Goal: Transaction & Acquisition: Purchase product/service

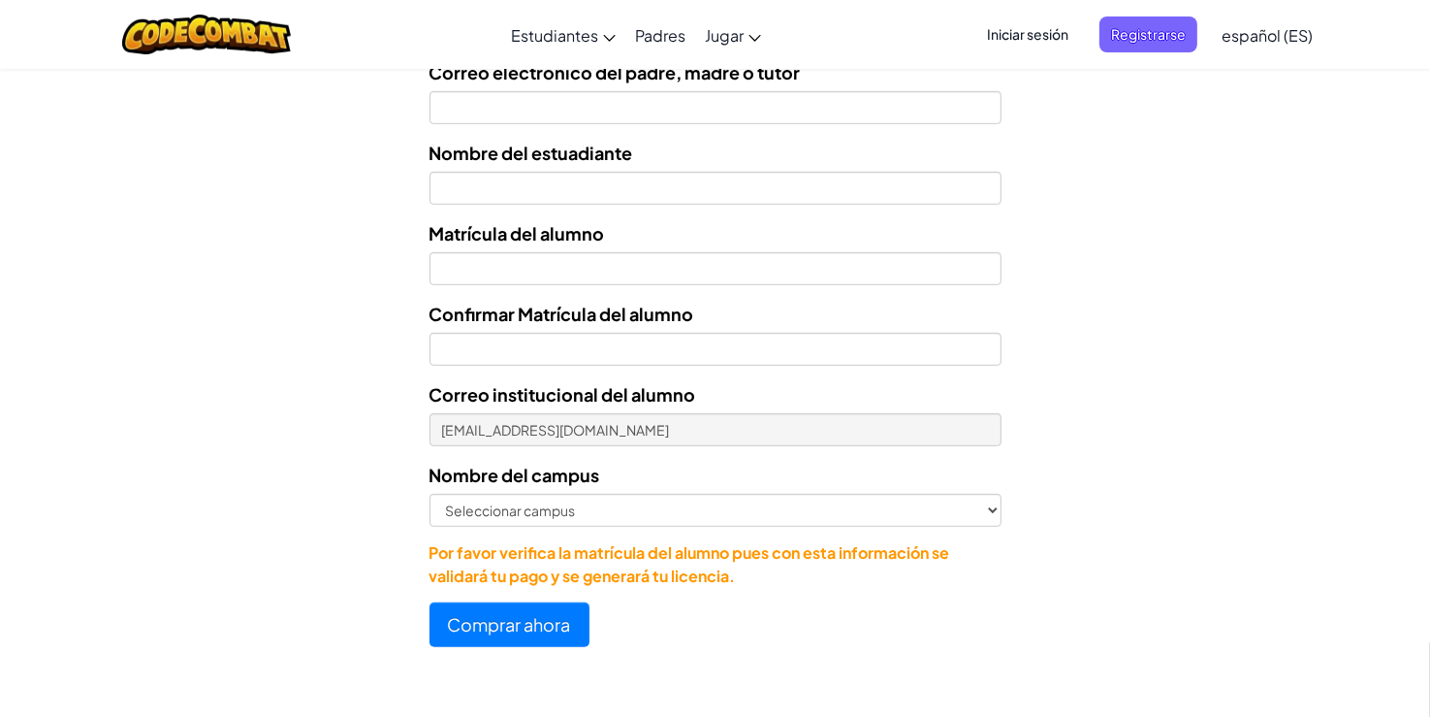
scroll to position [838, 0]
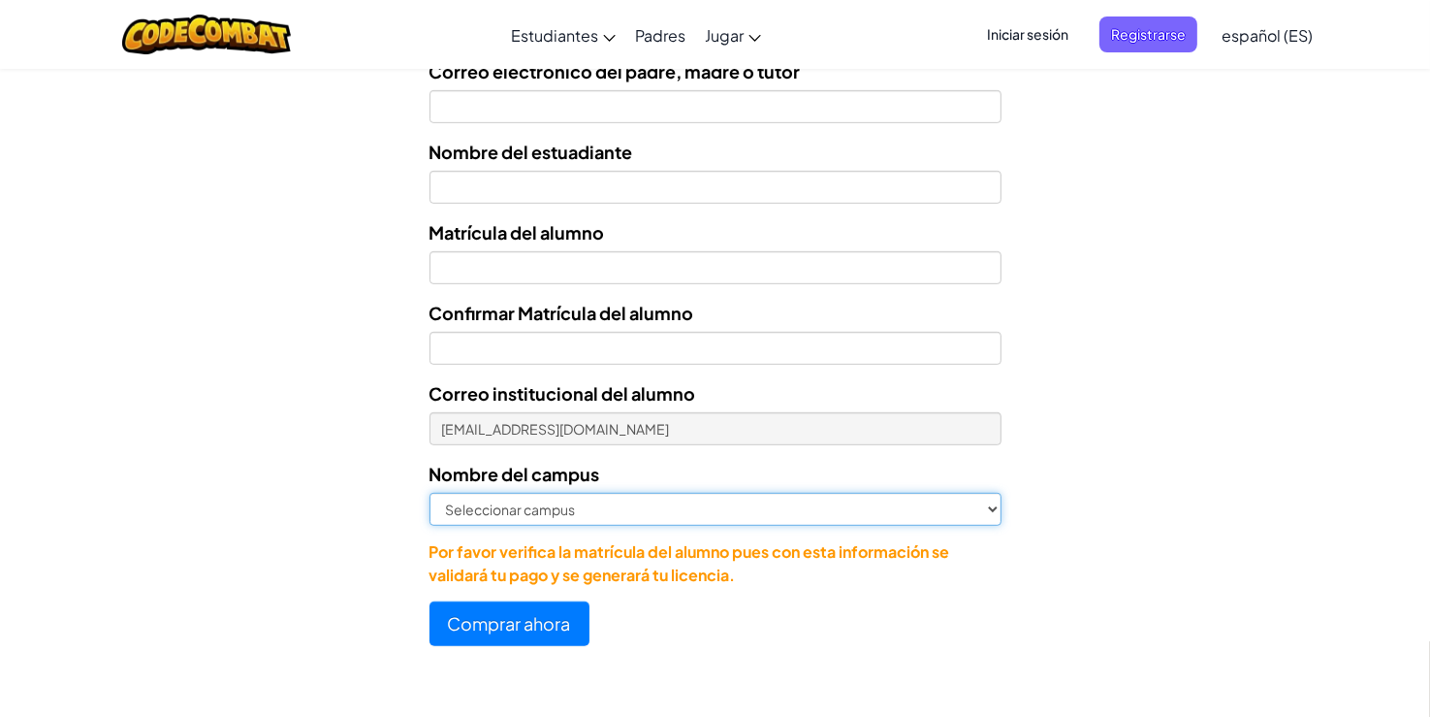
click at [588, 514] on select "Seleccionar campus [GEOGRAPHIC_DATA] Central [GEOGRAPHIC_DATA] [GEOGRAPHIC_DATA…" at bounding box center [716, 509] width 572 height 33
select select "[GEOGRAPHIC_DATA]"
click at [430, 493] on select "Seleccionar campus [GEOGRAPHIC_DATA] Central [GEOGRAPHIC_DATA] [GEOGRAPHIC_DATA…" at bounding box center [716, 509] width 572 height 33
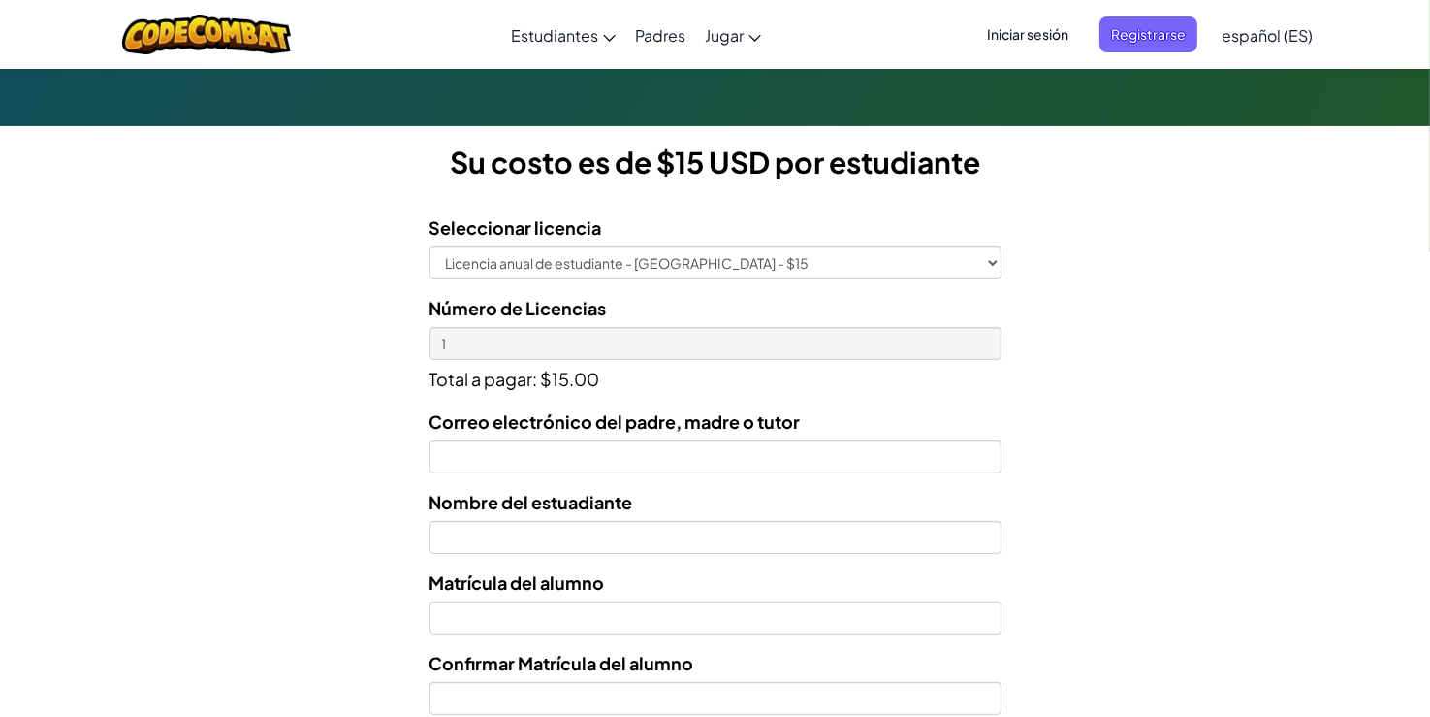
scroll to position [489, 0]
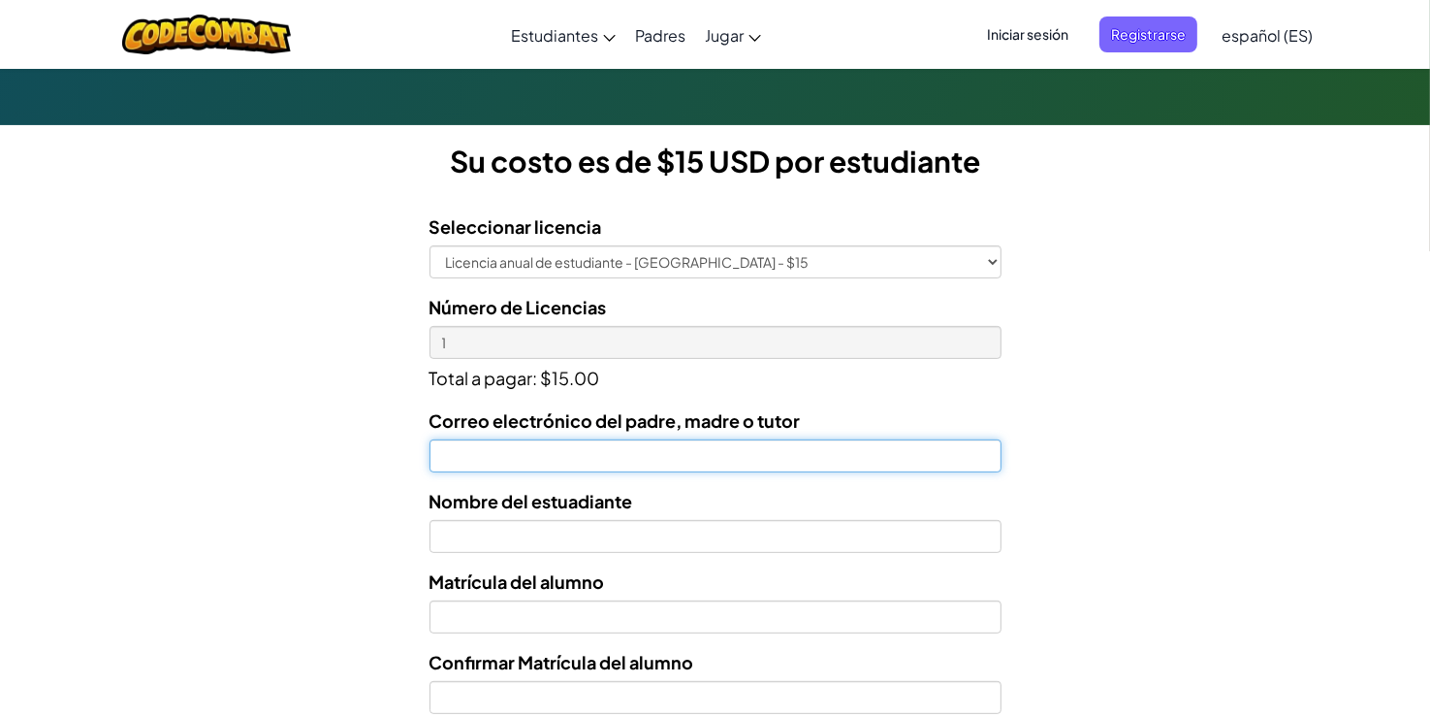
click at [526, 467] on input "Correo electrónico del padre, madre o tutor" at bounding box center [716, 455] width 572 height 33
type input "[EMAIL_ADDRESS][DOMAIN_NAME]"
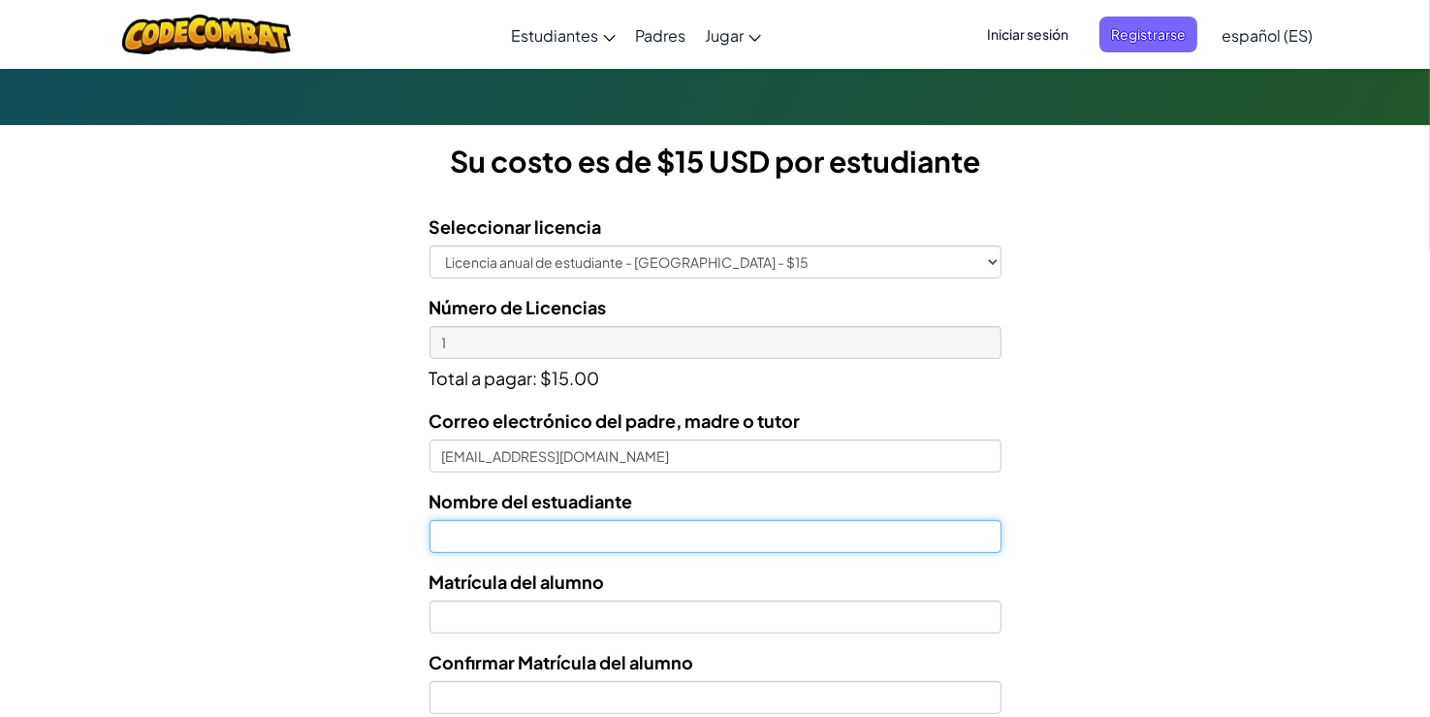
click at [547, 541] on input "text" at bounding box center [716, 536] width 572 height 33
type input "[PERSON_NAME] de la [PERSON_NAME]"
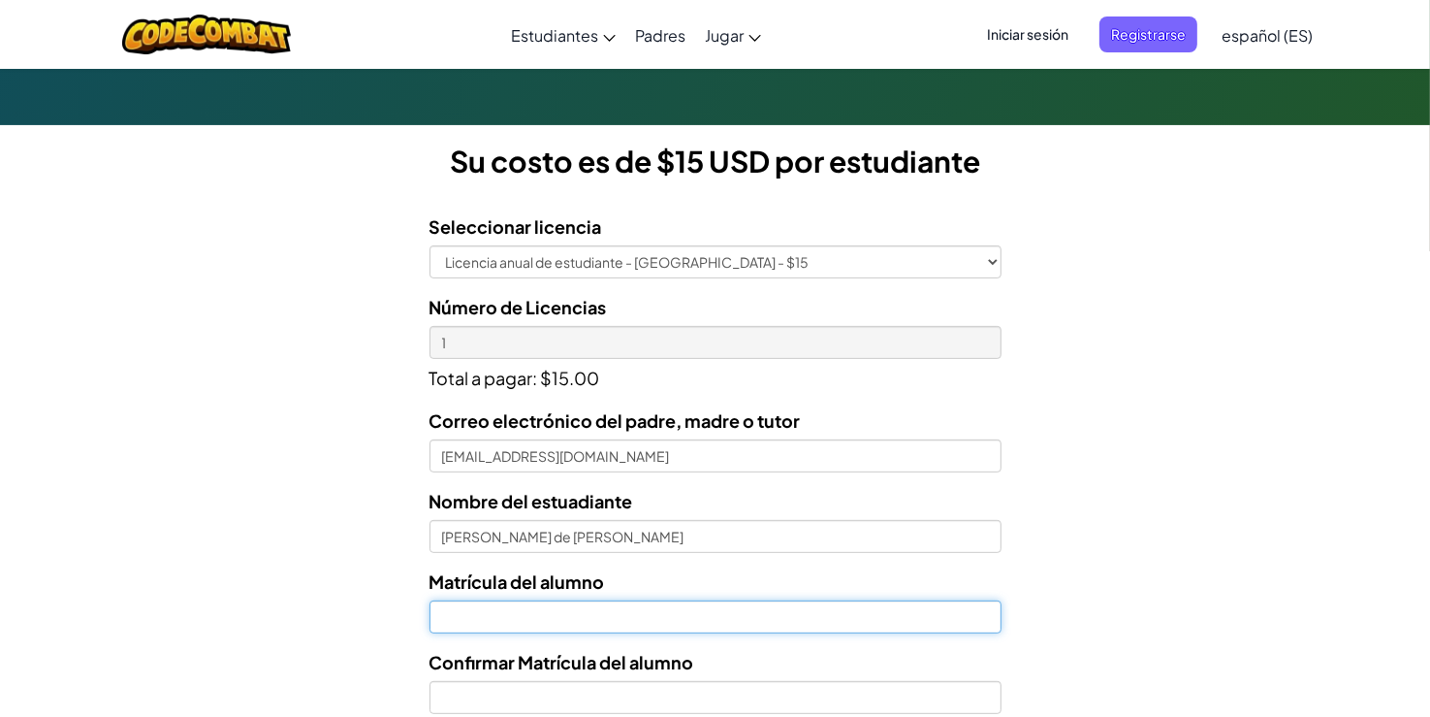
click at [558, 627] on input "Nombre del estuadiante" at bounding box center [716, 616] width 572 height 33
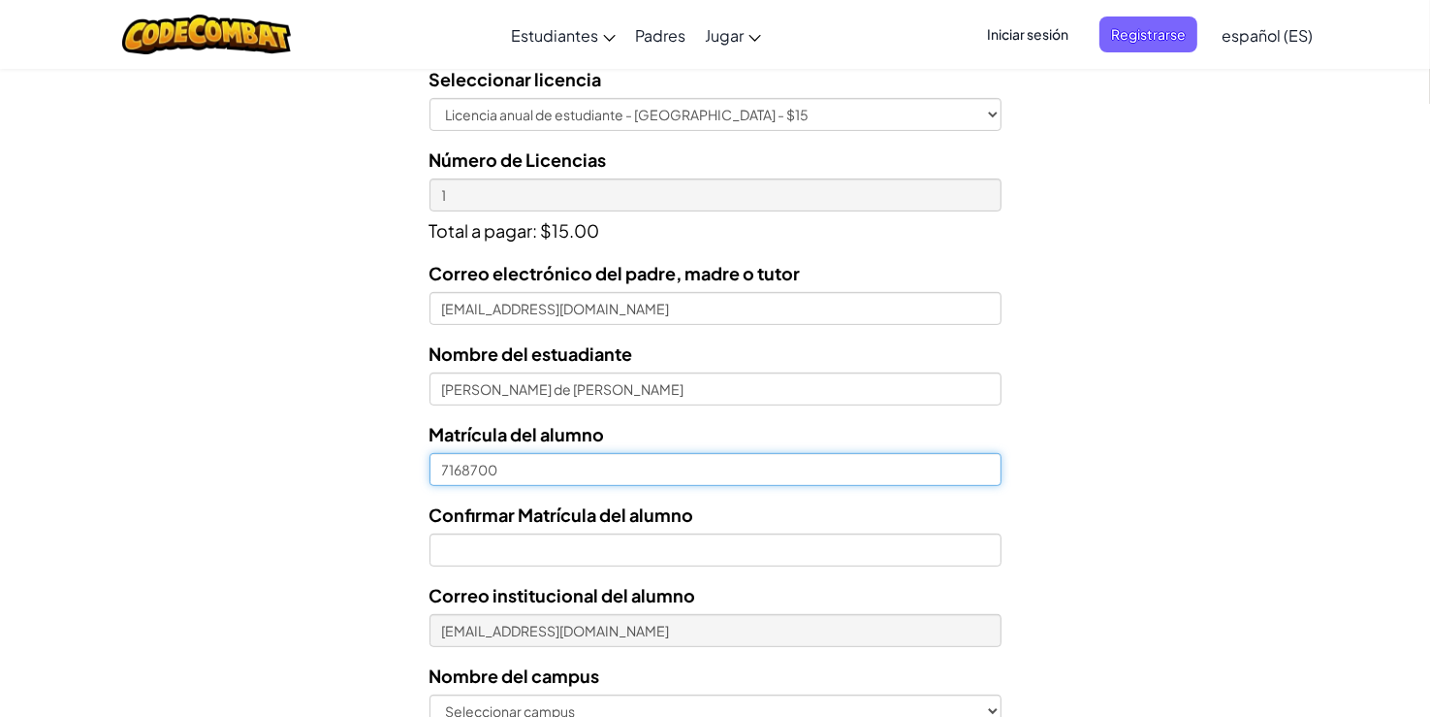
scroll to position [640, 0]
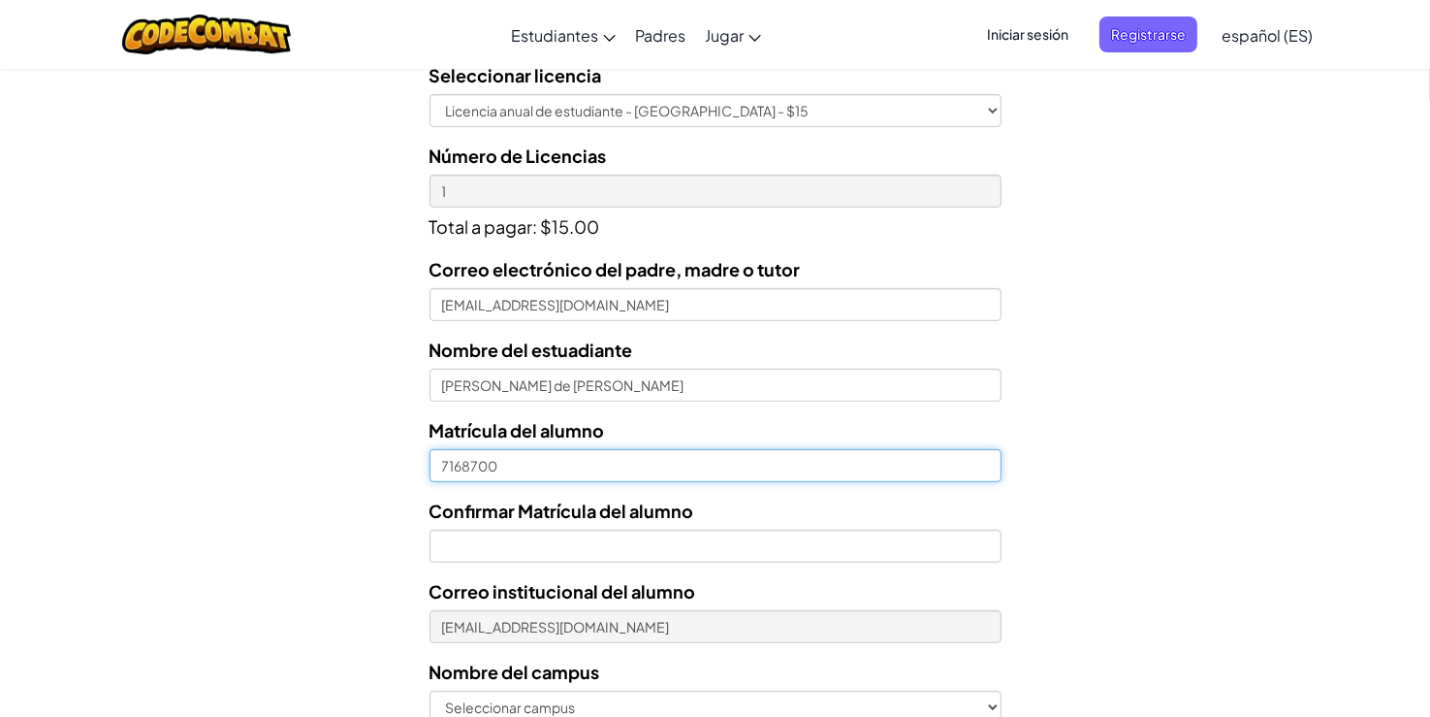
type input "7168700"
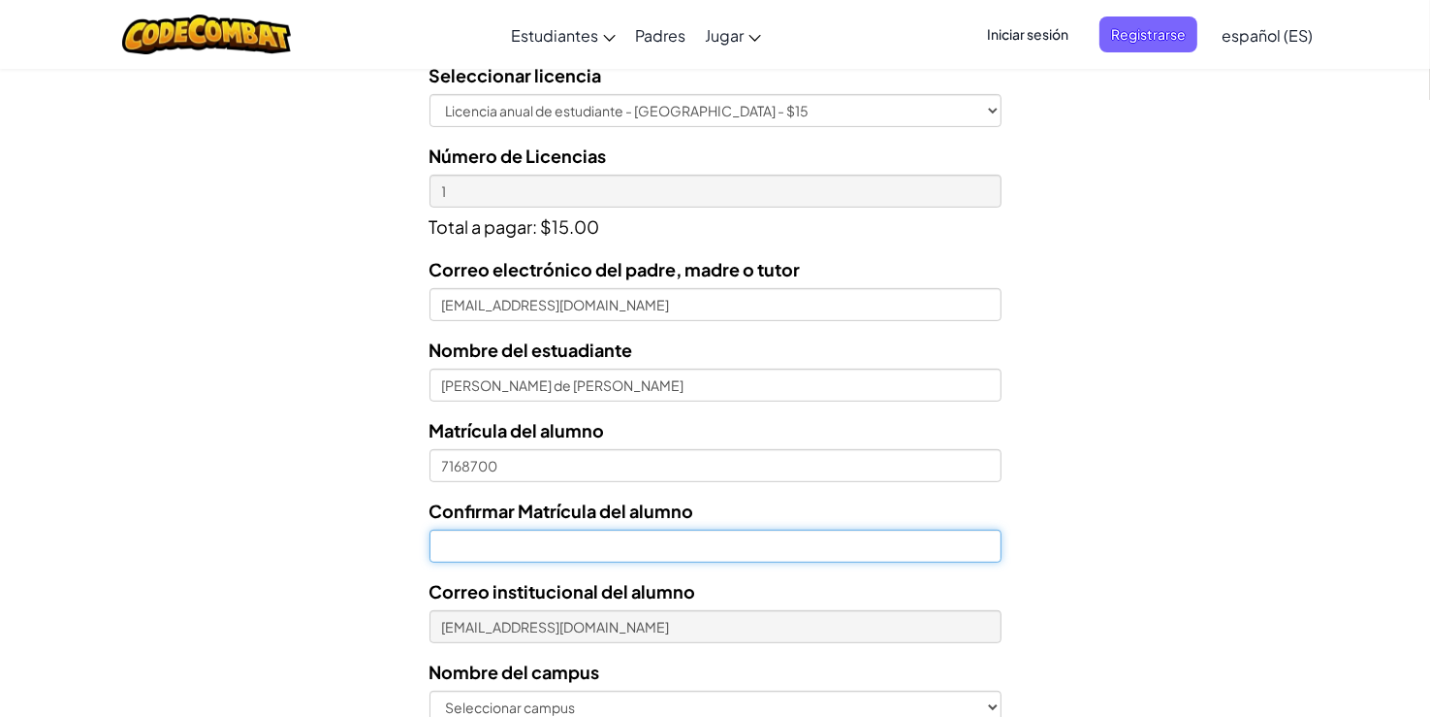
click at [534, 542] on input "Confirmar Matrícula del alumno" at bounding box center [716, 545] width 572 height 33
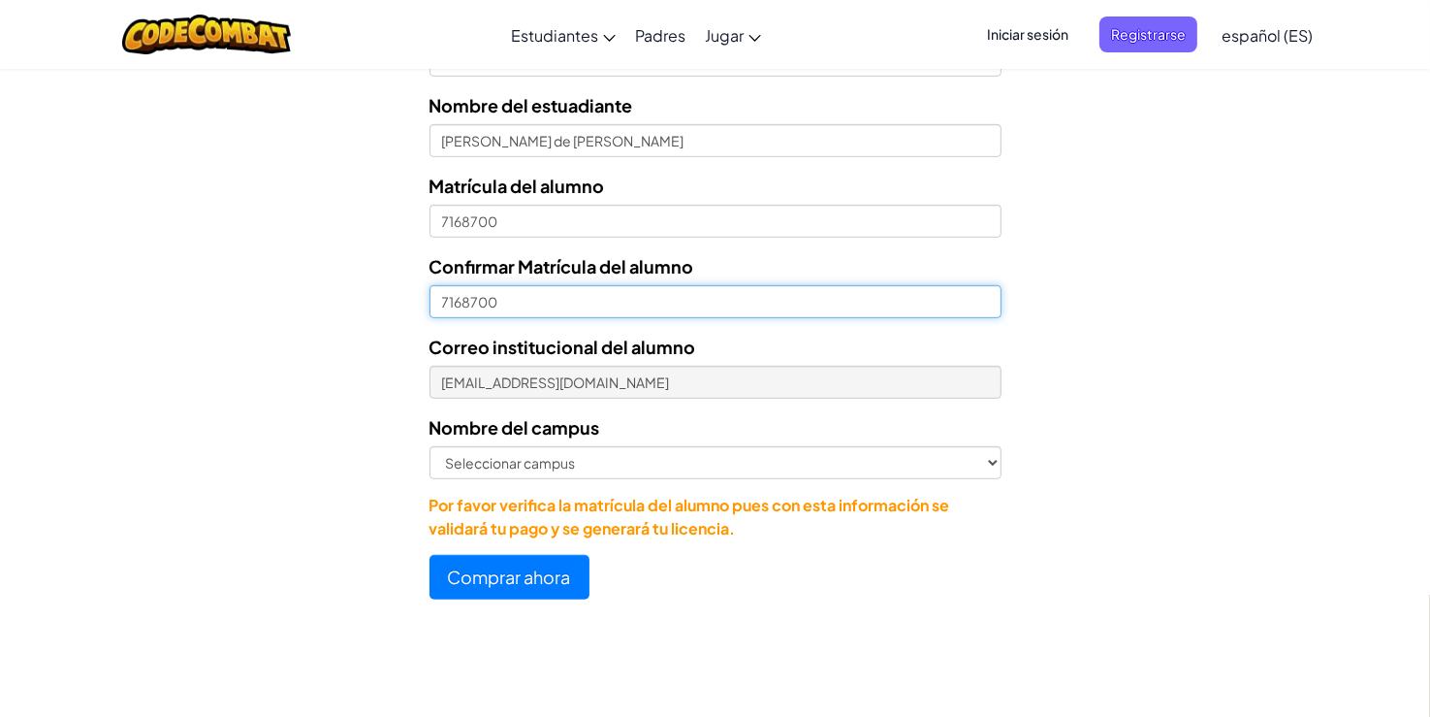
scroll to position [888, 0]
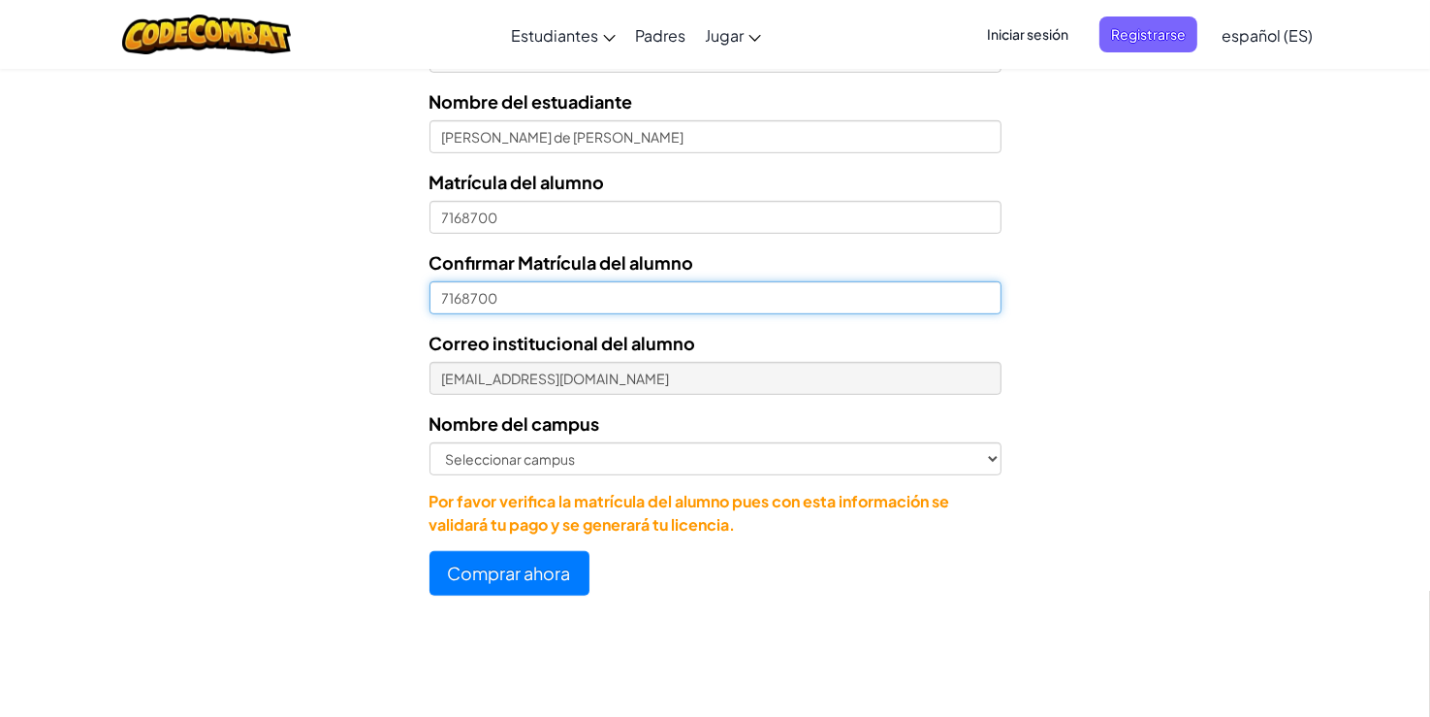
type input "7168700"
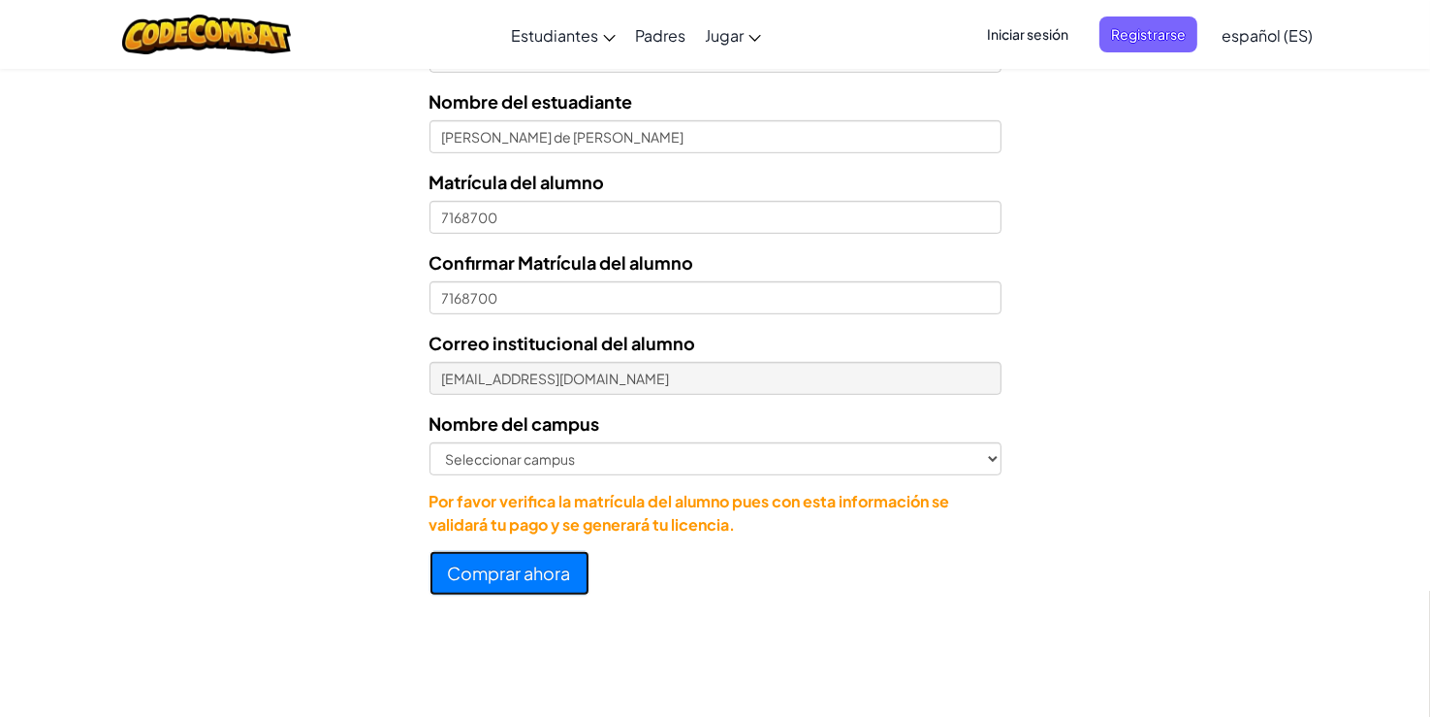
click at [506, 584] on button "Comprar ahora" at bounding box center [510, 573] width 160 height 45
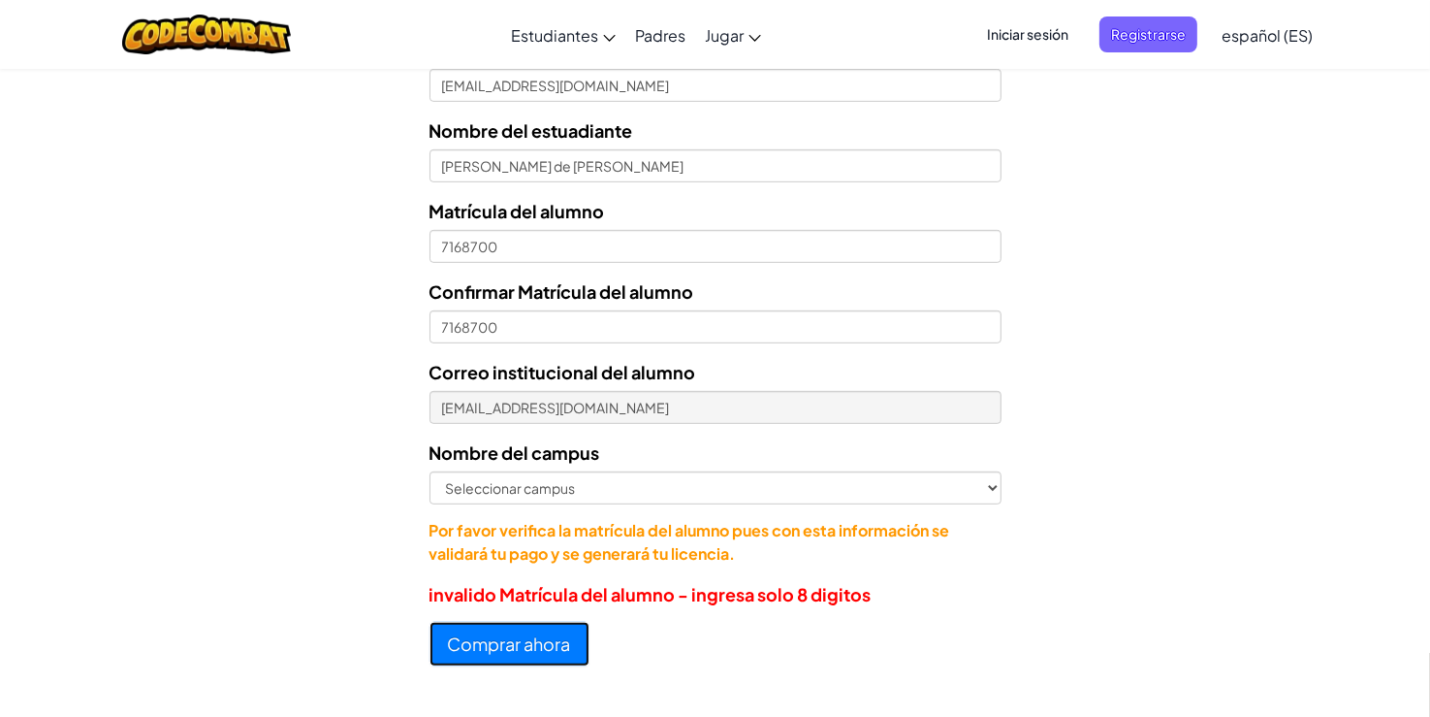
scroll to position [822, 0]
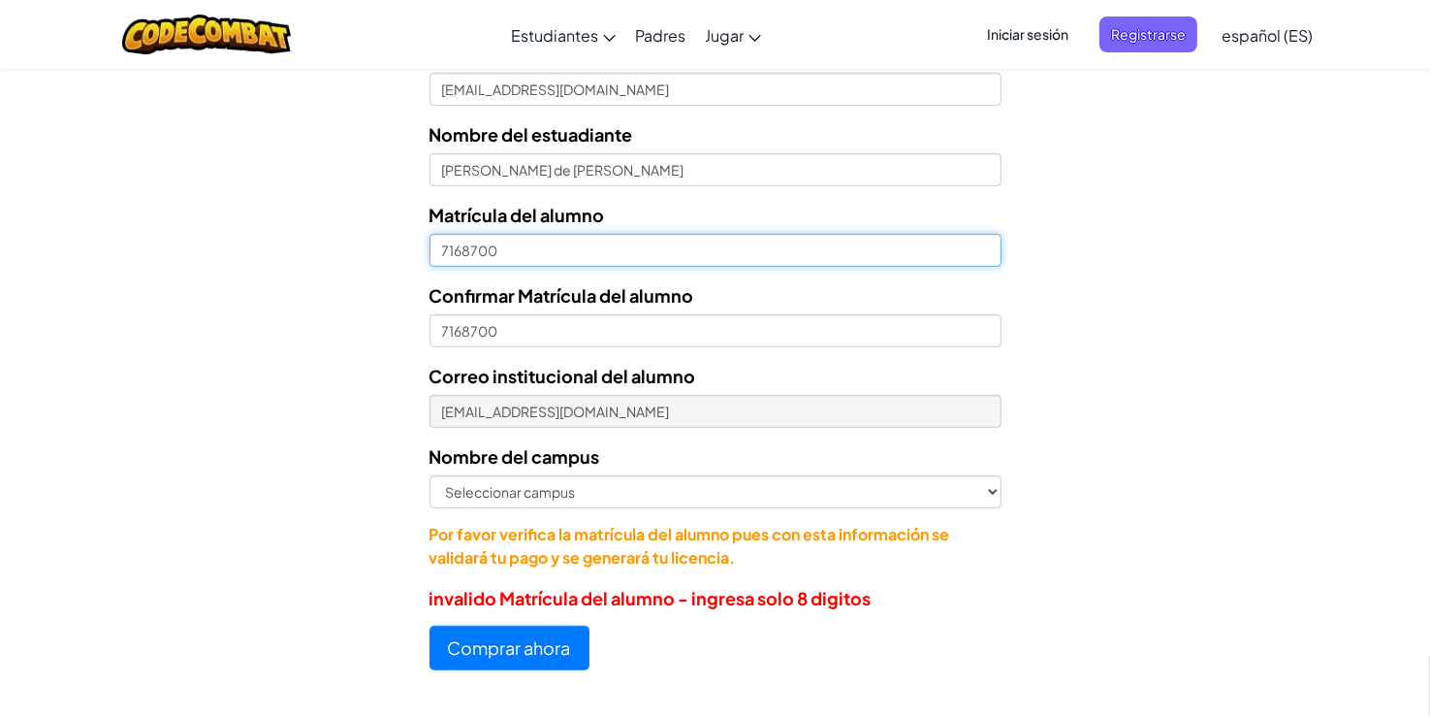
click at [535, 254] on input "7168700" at bounding box center [716, 250] width 572 height 33
type input "7"
type input "AL07168700"
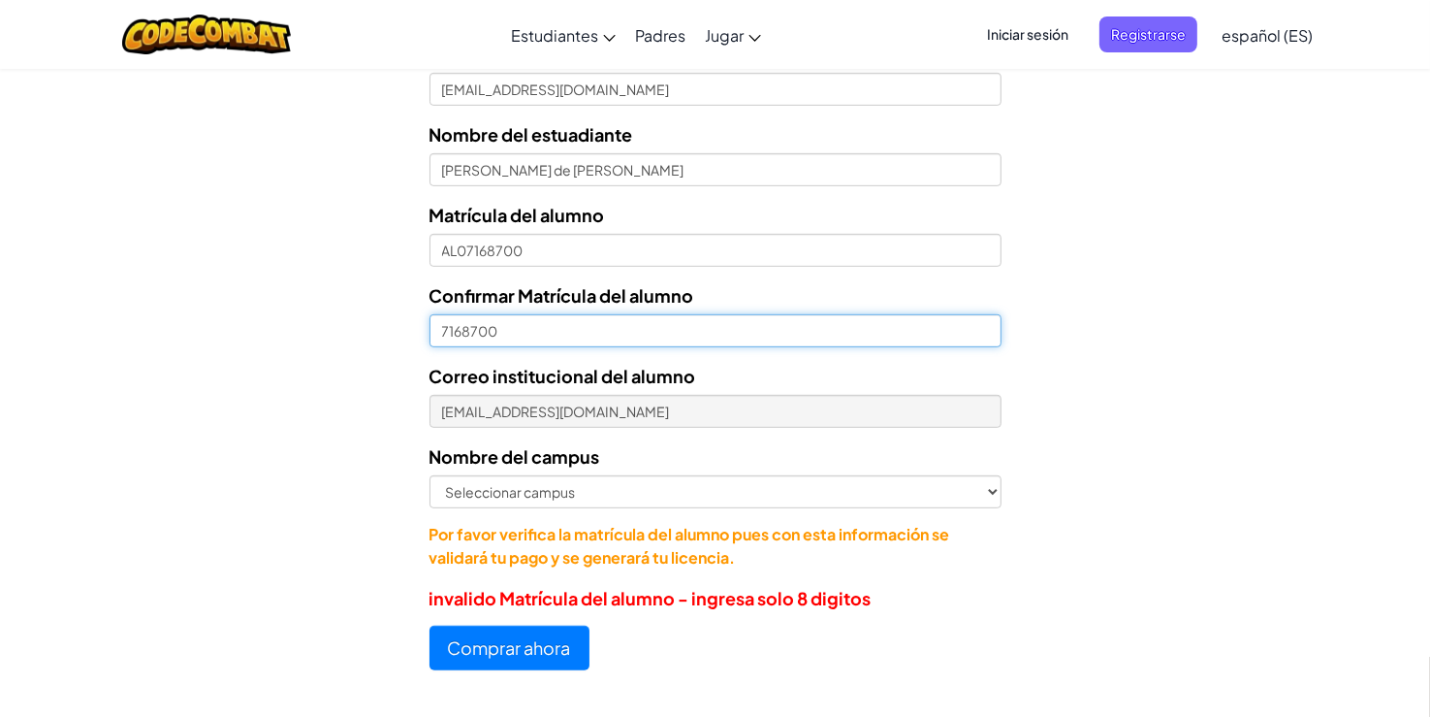
click at [543, 335] on input "7168700" at bounding box center [716, 330] width 572 height 33
type input "7"
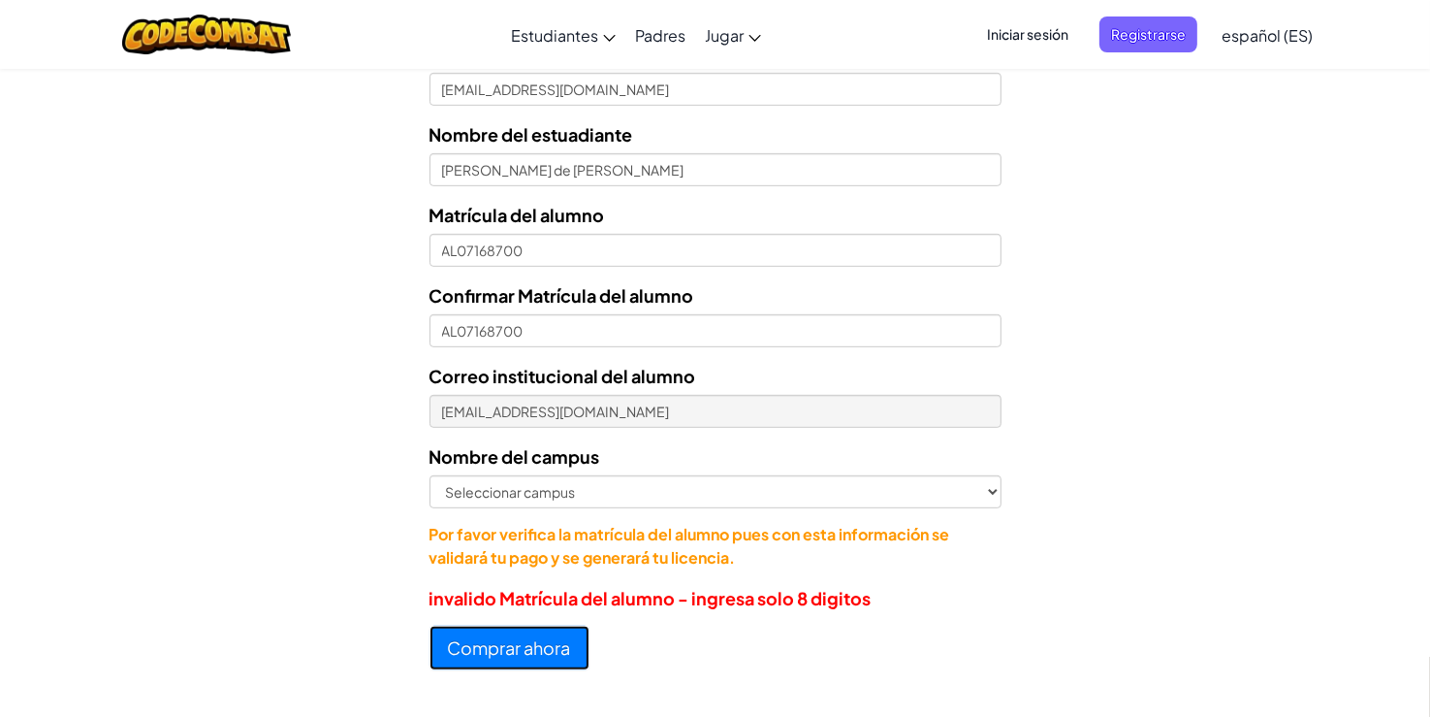
click at [536, 657] on button "Comprar ahora" at bounding box center [510, 647] width 160 height 45
click at [549, 665] on button "Comprar ahora" at bounding box center [510, 647] width 160 height 45
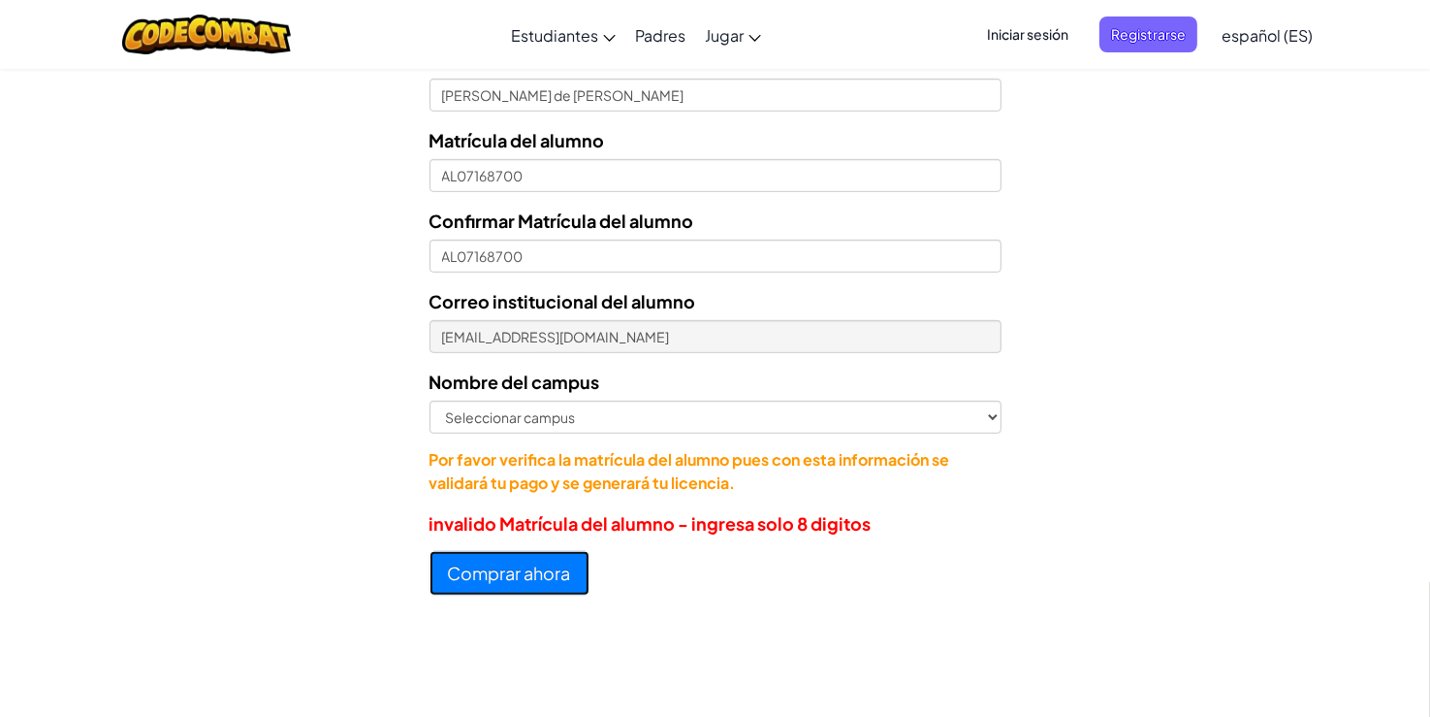
scroll to position [911, 0]
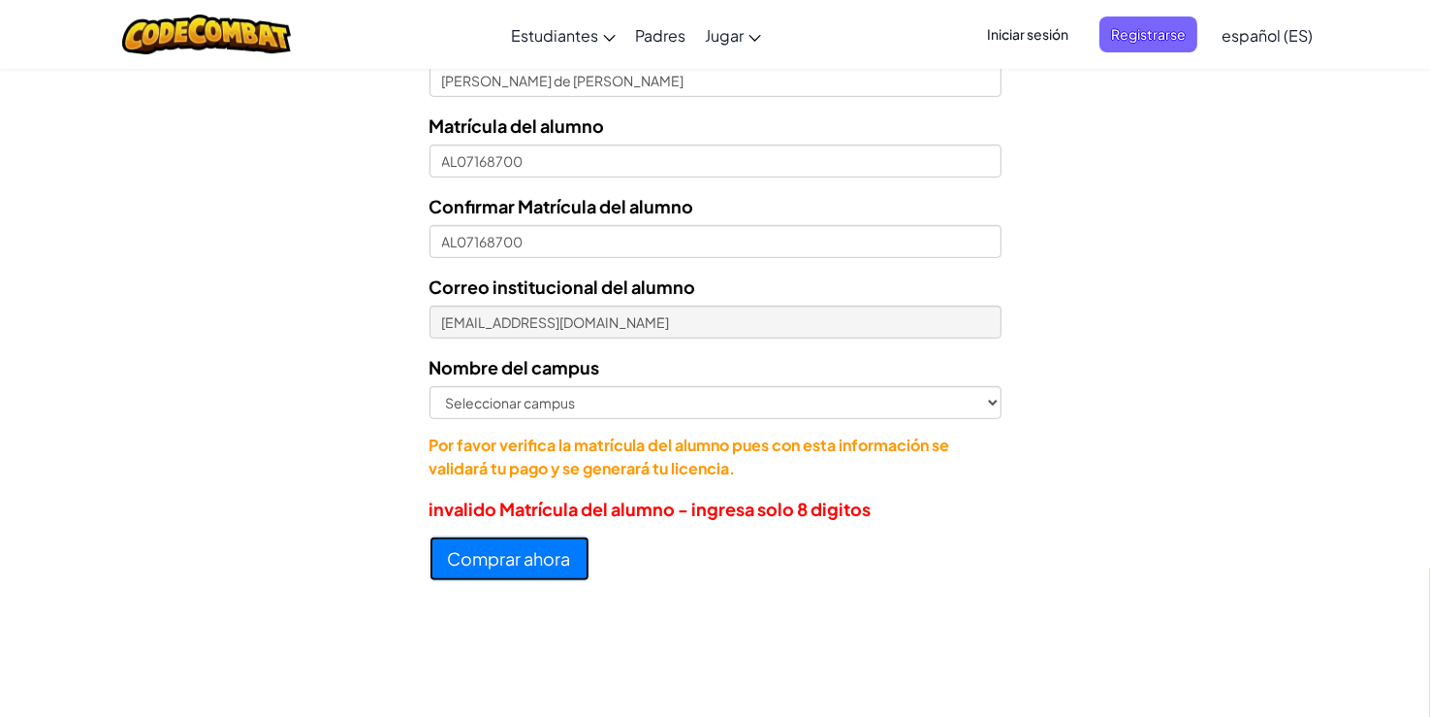
click at [539, 570] on button "Comprar ahora" at bounding box center [510, 558] width 160 height 45
click at [727, 510] on p "invalido Matrícula del alumno - ingresa solo 8 digitos" at bounding box center [716, 509] width 572 height 28
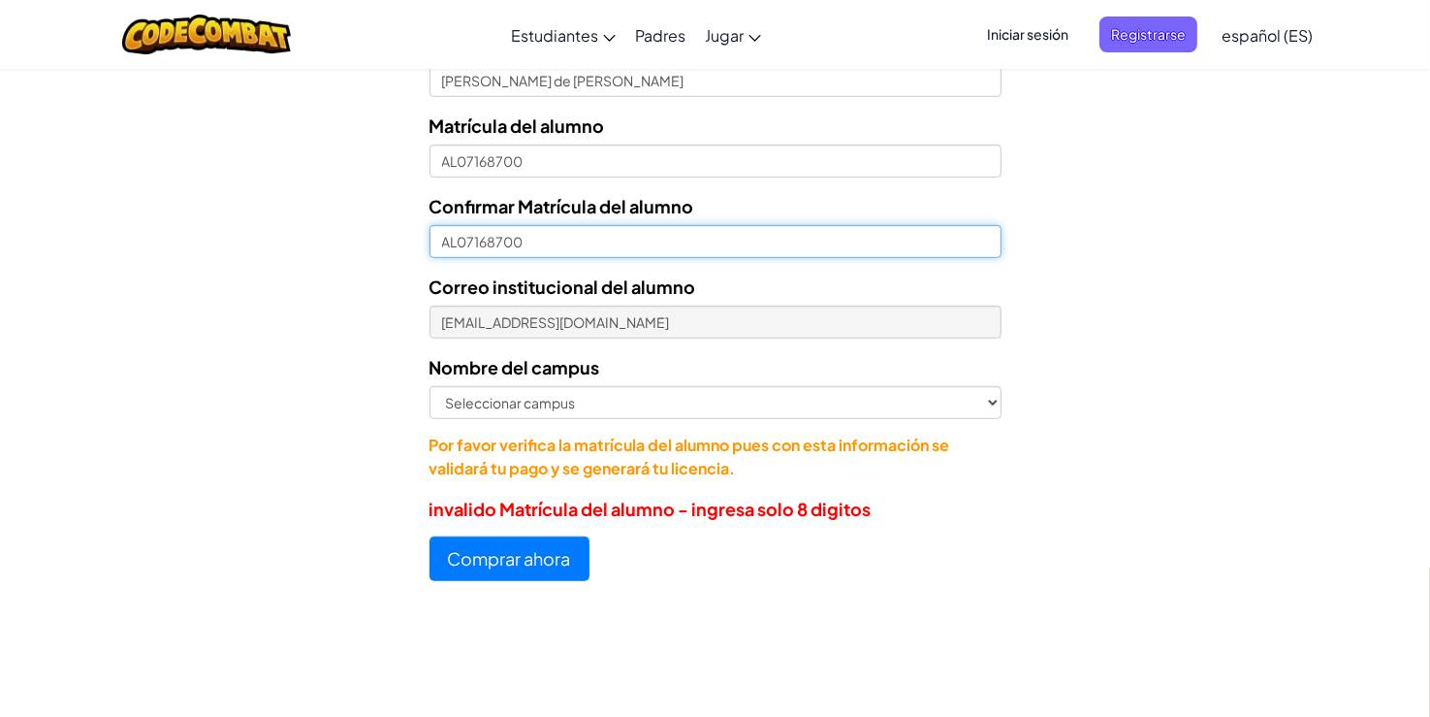
click at [627, 236] on input "AL07168700" at bounding box center [716, 241] width 572 height 33
click at [430, 536] on button "Comprar ahora" at bounding box center [510, 558] width 160 height 45
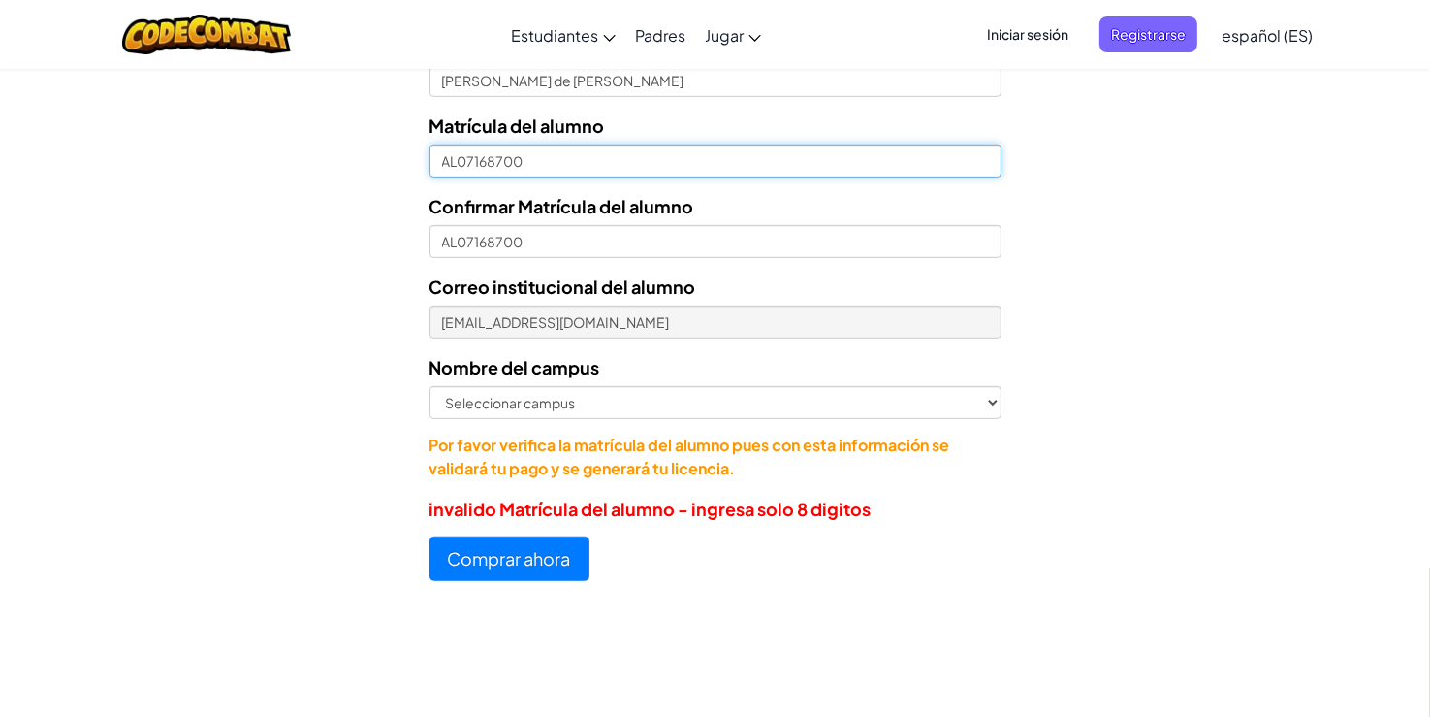
click at [617, 149] on input "AL07168700" at bounding box center [716, 160] width 572 height 33
click at [430, 536] on button "Comprar ahora" at bounding box center [510, 558] width 160 height 45
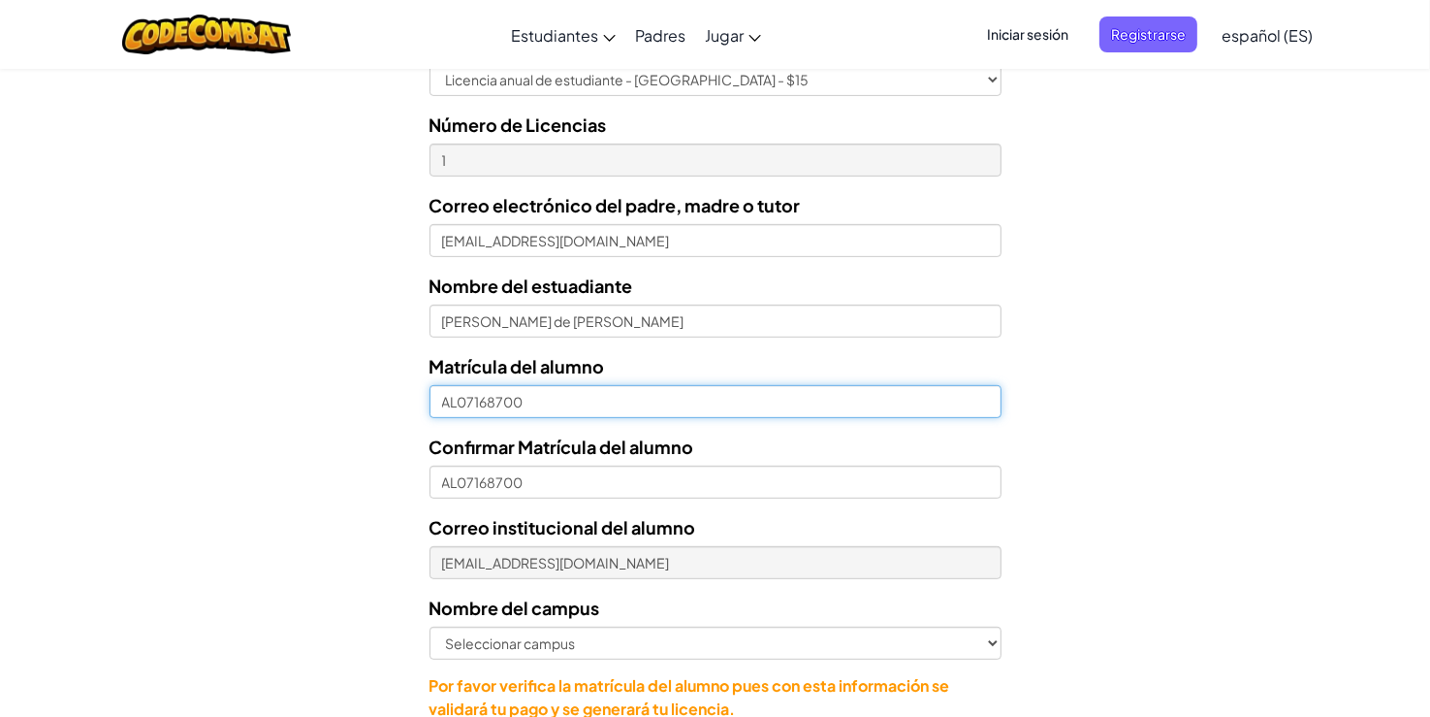
scroll to position [663, 0]
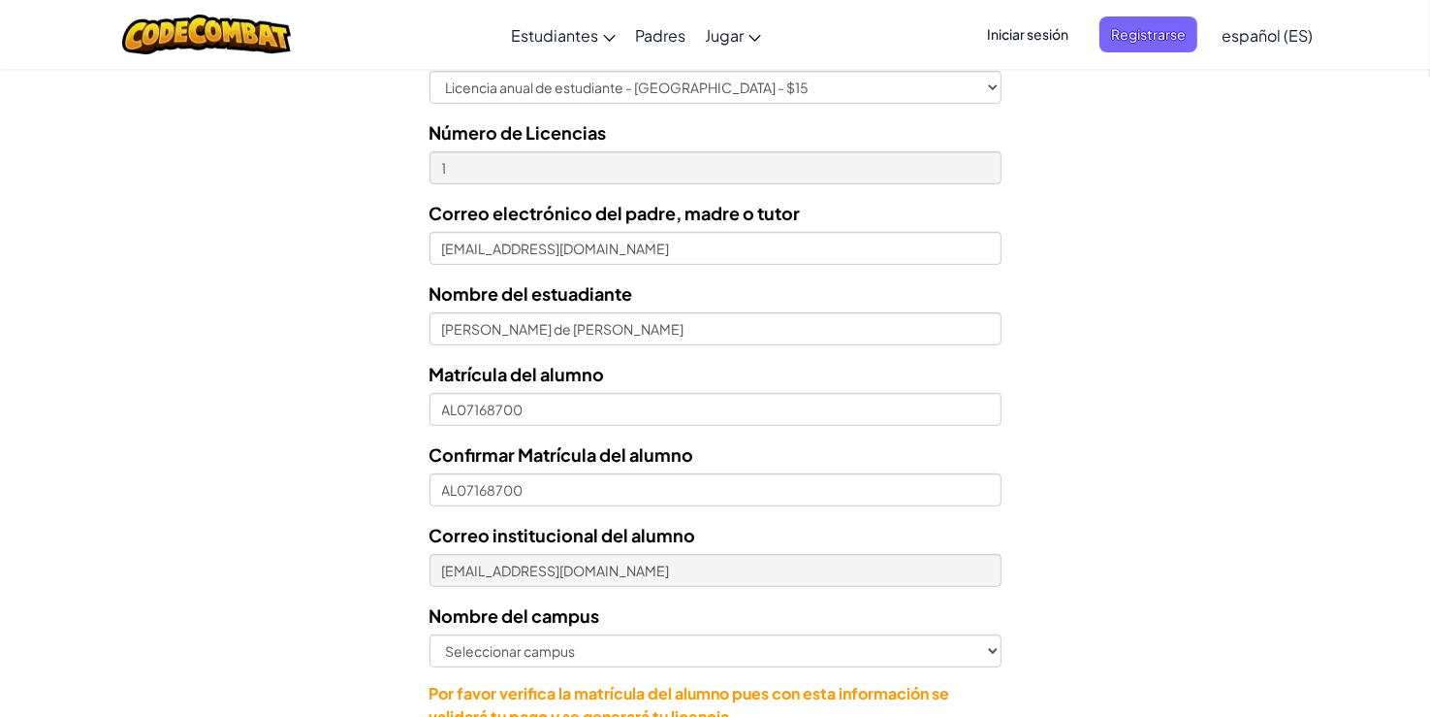
click at [1151, 274] on div "Licencias de Estudiantes Tecmilenio se asoció con CodeCombat para ofrecer educa…" at bounding box center [715, 141] width 1430 height 1444
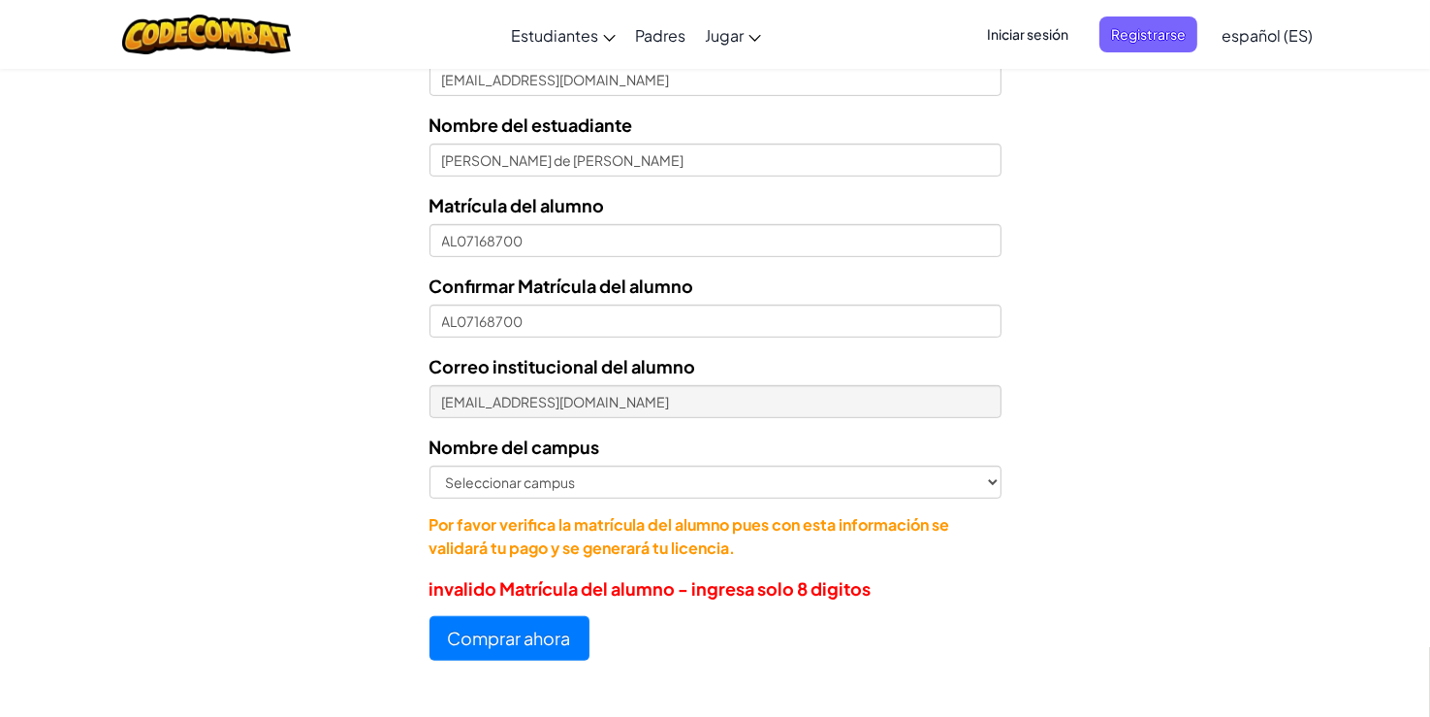
scroll to position [834, 0]
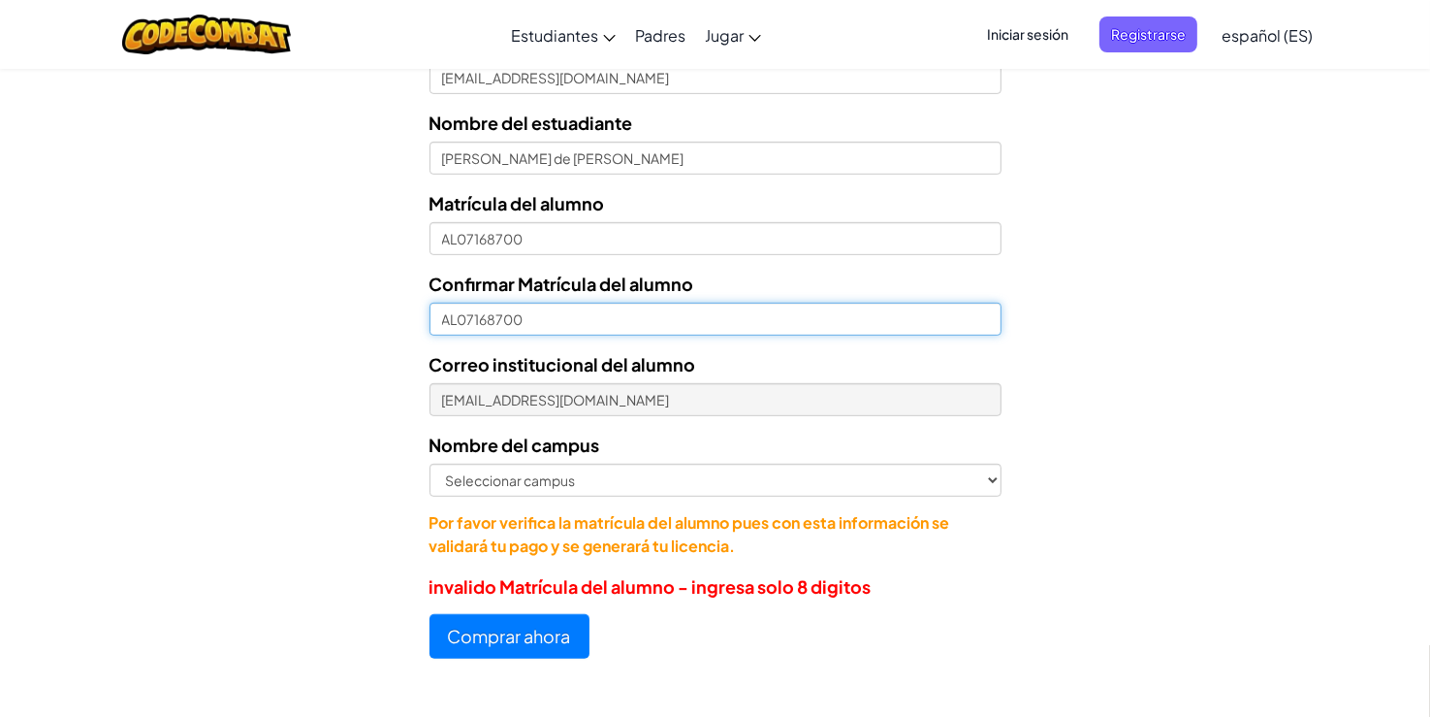
click at [649, 325] on input "AL07168700" at bounding box center [716, 319] width 572 height 33
type input "A"
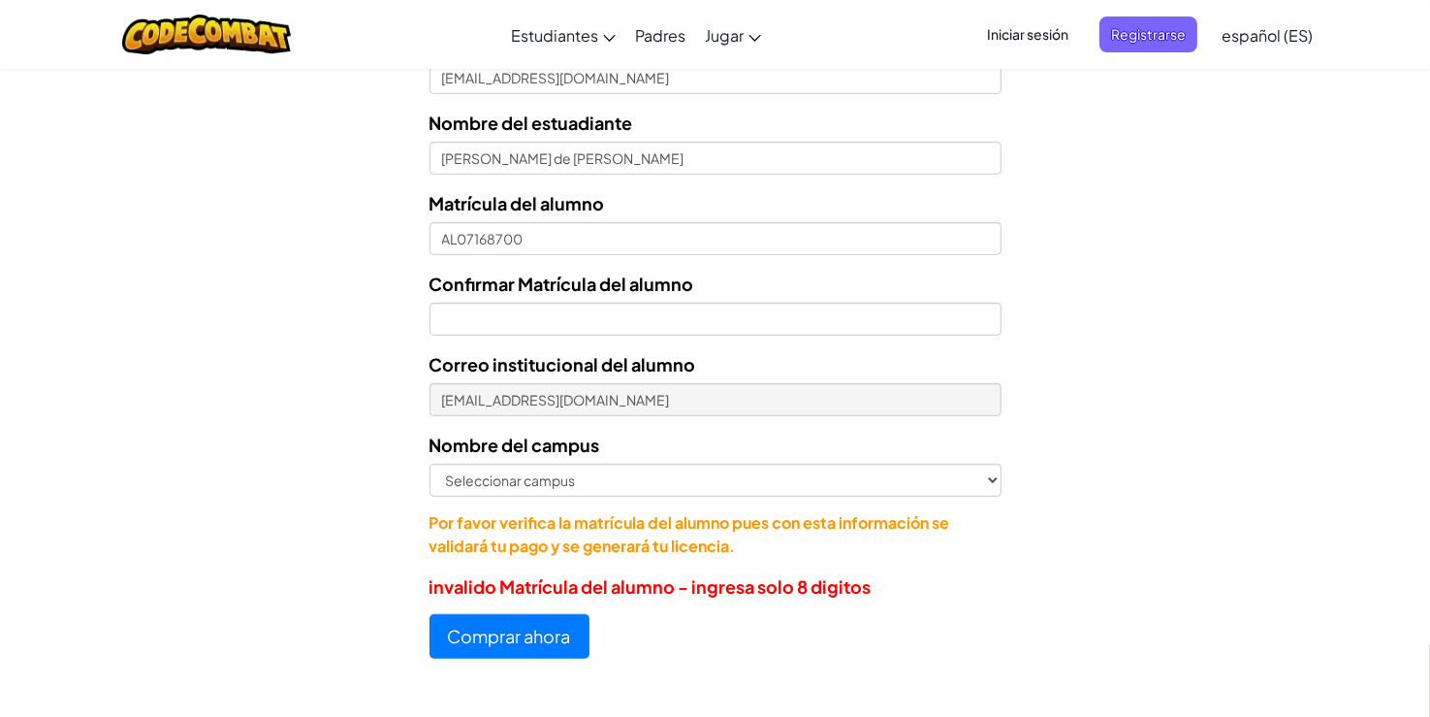
click at [594, 219] on div "Matrícula del alumno AL07168700" at bounding box center [716, 222] width 572 height 66
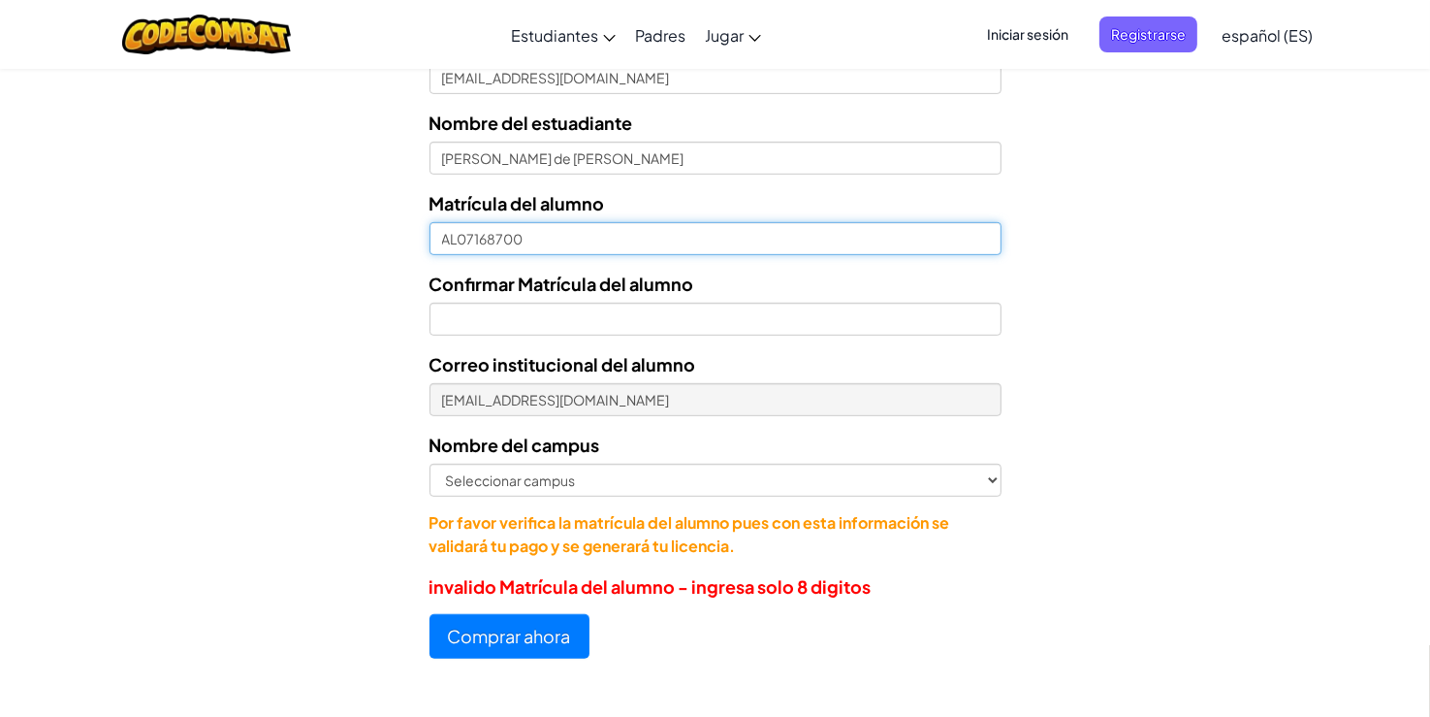
click at [596, 254] on input "AL07168700" at bounding box center [716, 238] width 572 height 33
type input "A"
click at [430, 614] on button "Comprar ahora" at bounding box center [510, 636] width 160 height 45
type input "AL07168700"
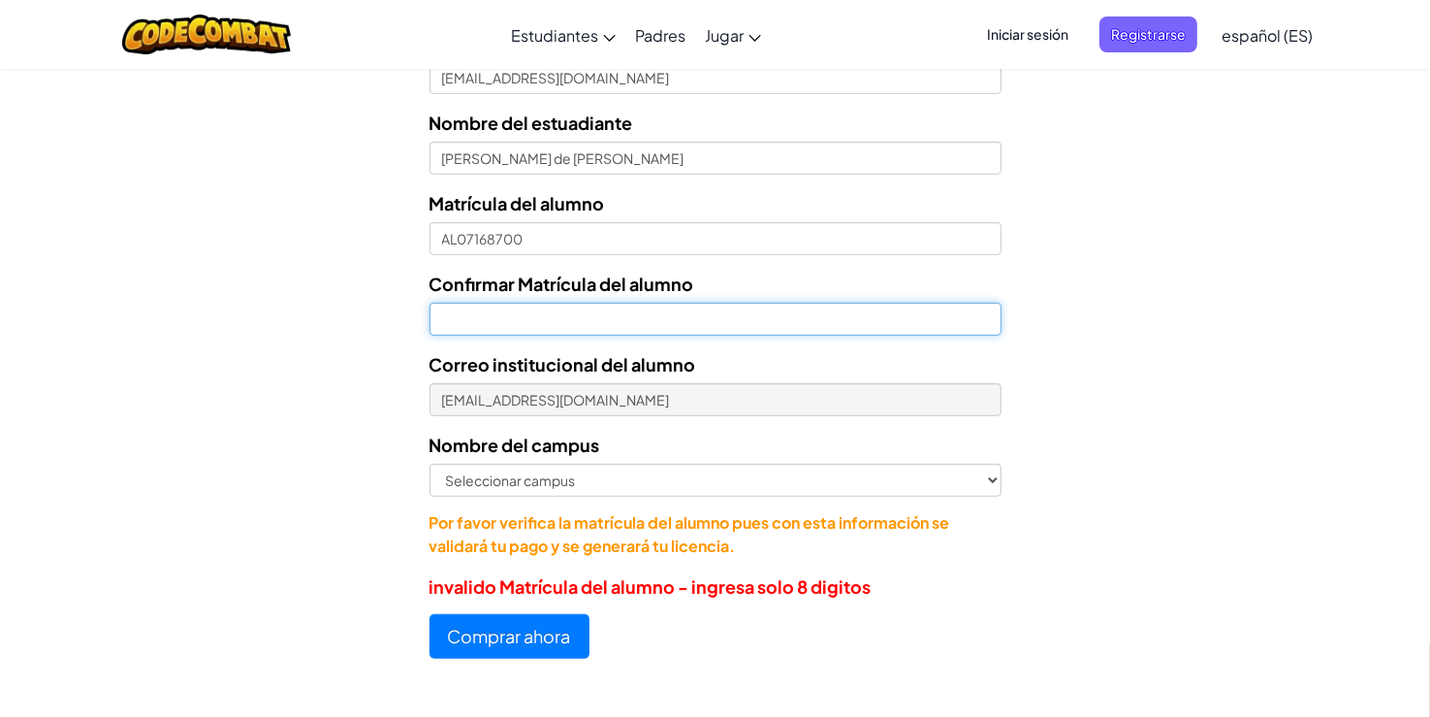
click at [546, 316] on input "Confirmar Matrícula del alumno" at bounding box center [716, 319] width 572 height 33
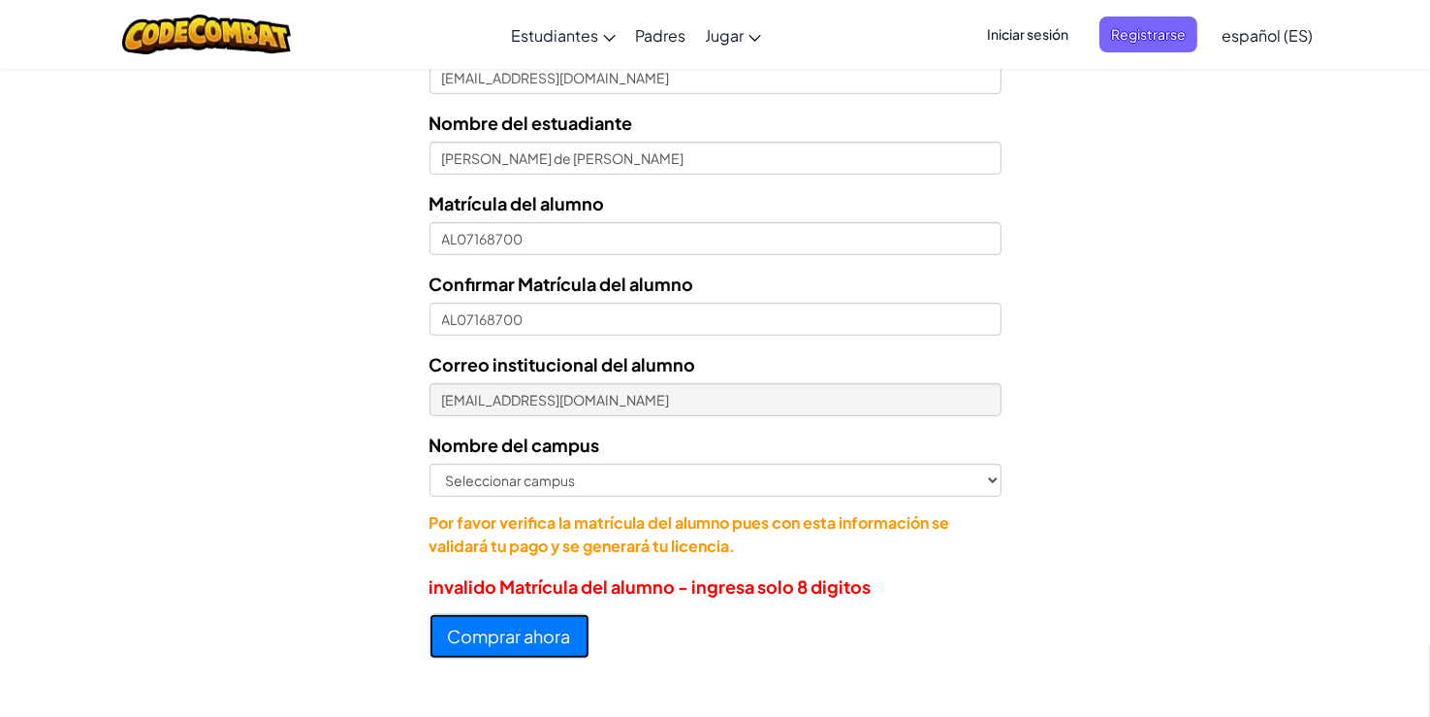
click at [526, 621] on button "Comprar ahora" at bounding box center [510, 636] width 160 height 45
click at [516, 635] on button "Comprar ahora" at bounding box center [510, 636] width 160 height 45
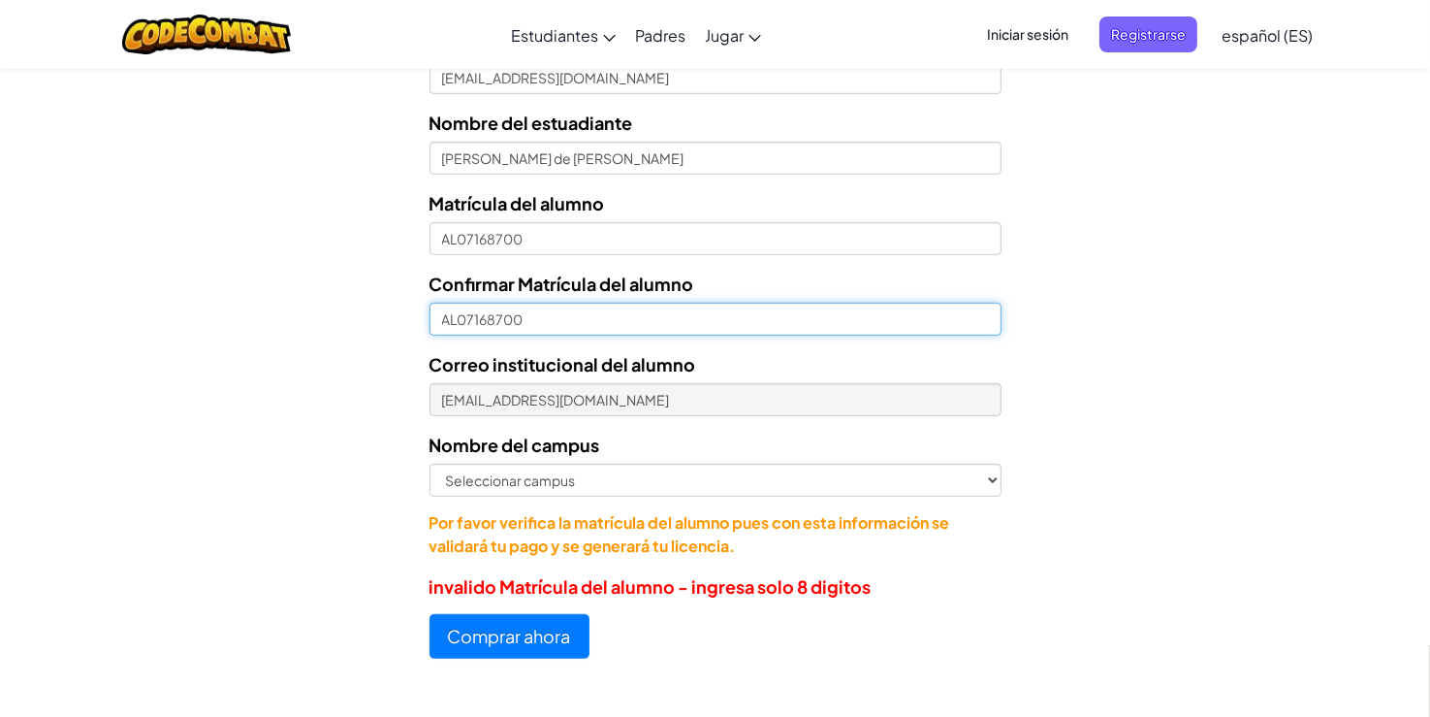
click at [527, 318] on input "AL07168700" at bounding box center [716, 319] width 572 height 33
type input "A"
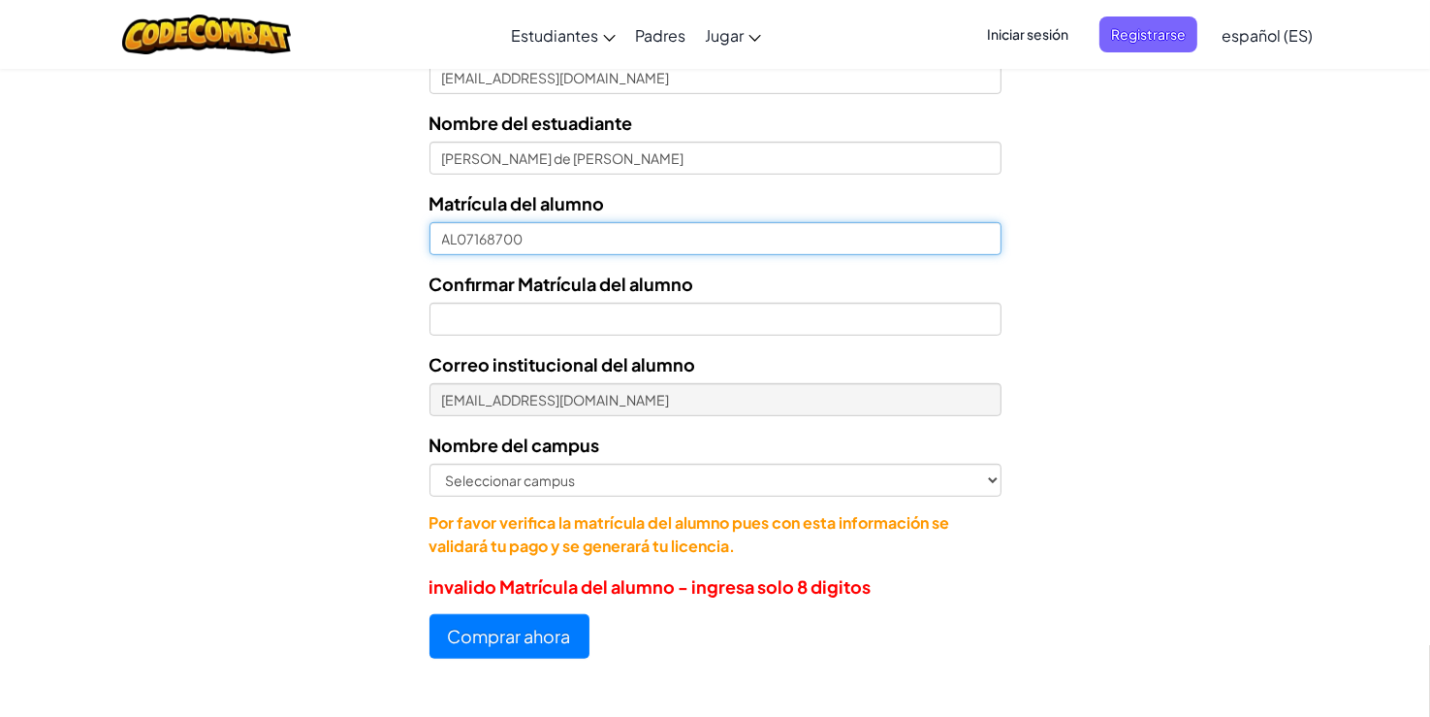
click at [537, 252] on input "AL07168700" at bounding box center [716, 238] width 572 height 33
type input "A"
type input "07168700"
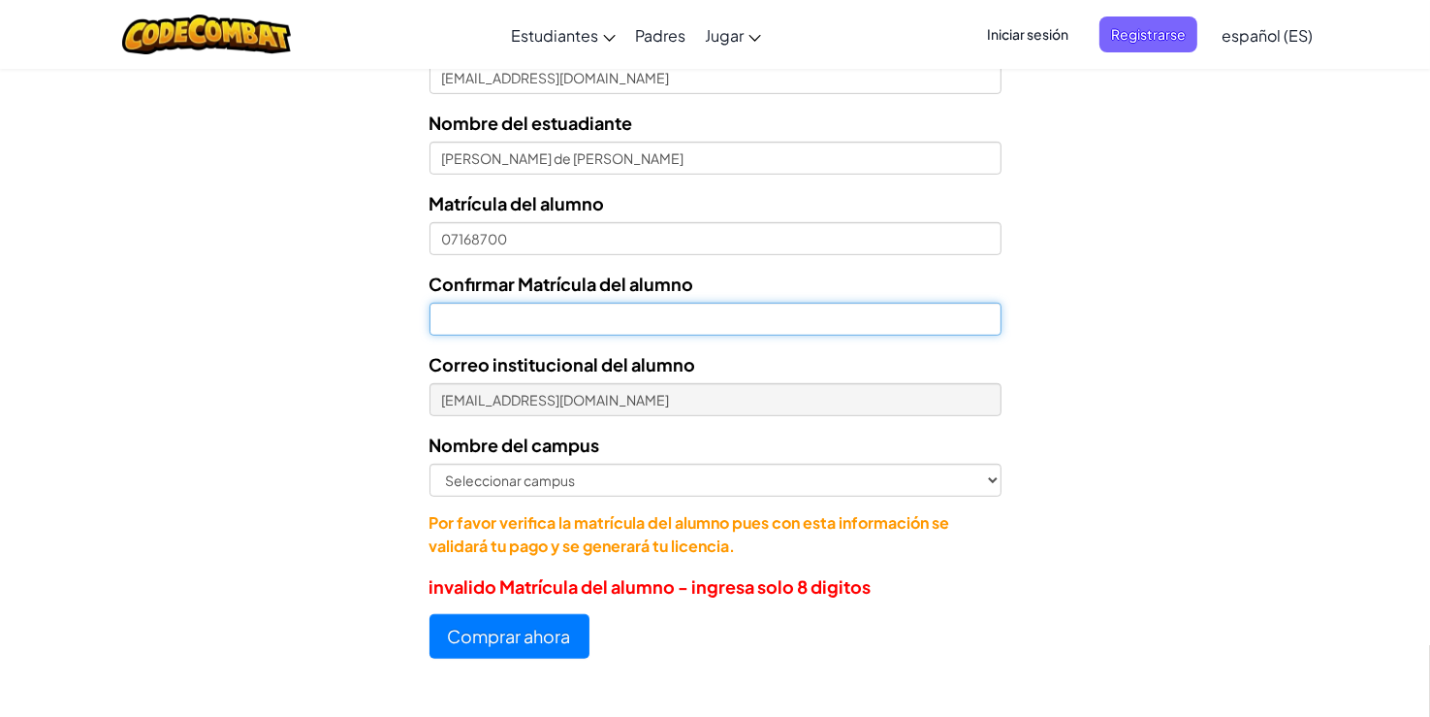
click at [527, 332] on input "Confirmar Matrícula del alumno" at bounding box center [716, 319] width 572 height 33
type input "07168700"
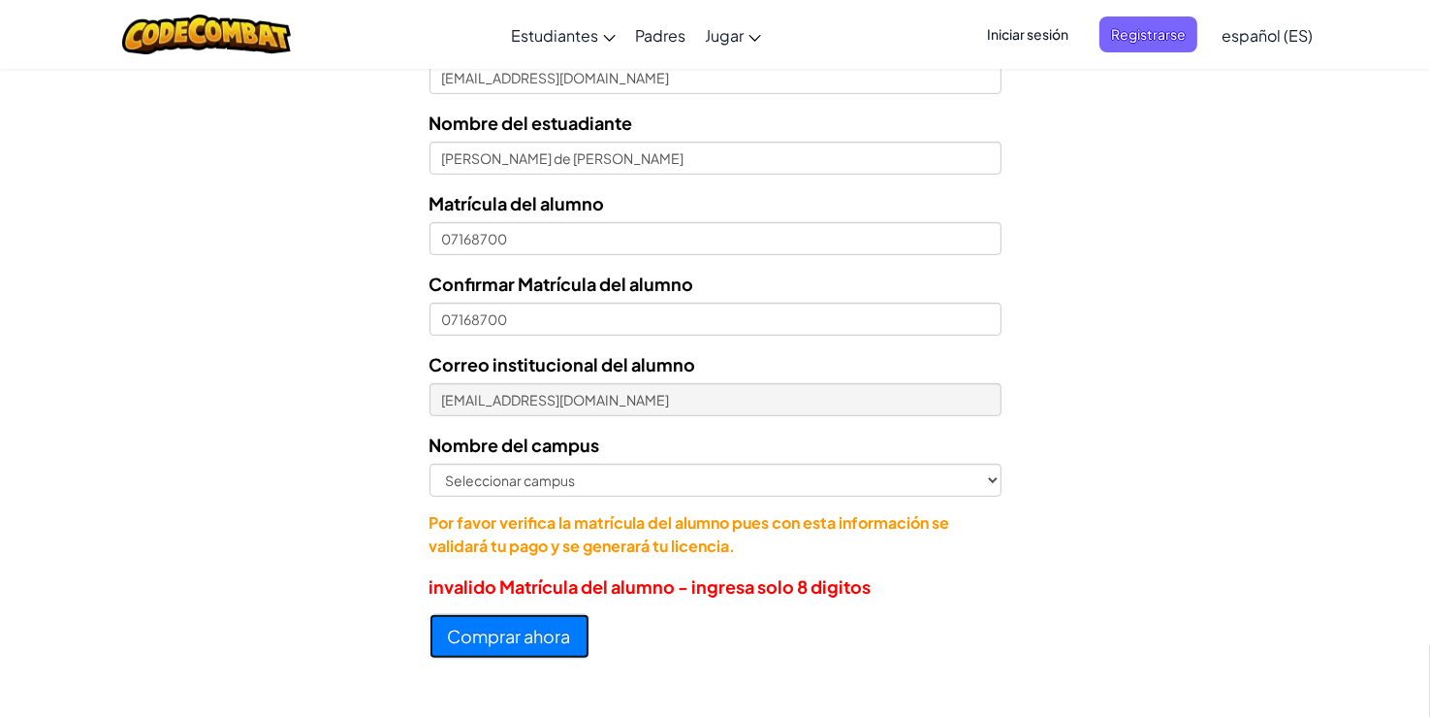
click at [521, 626] on button "Comprar ahora" at bounding box center [510, 636] width 160 height 45
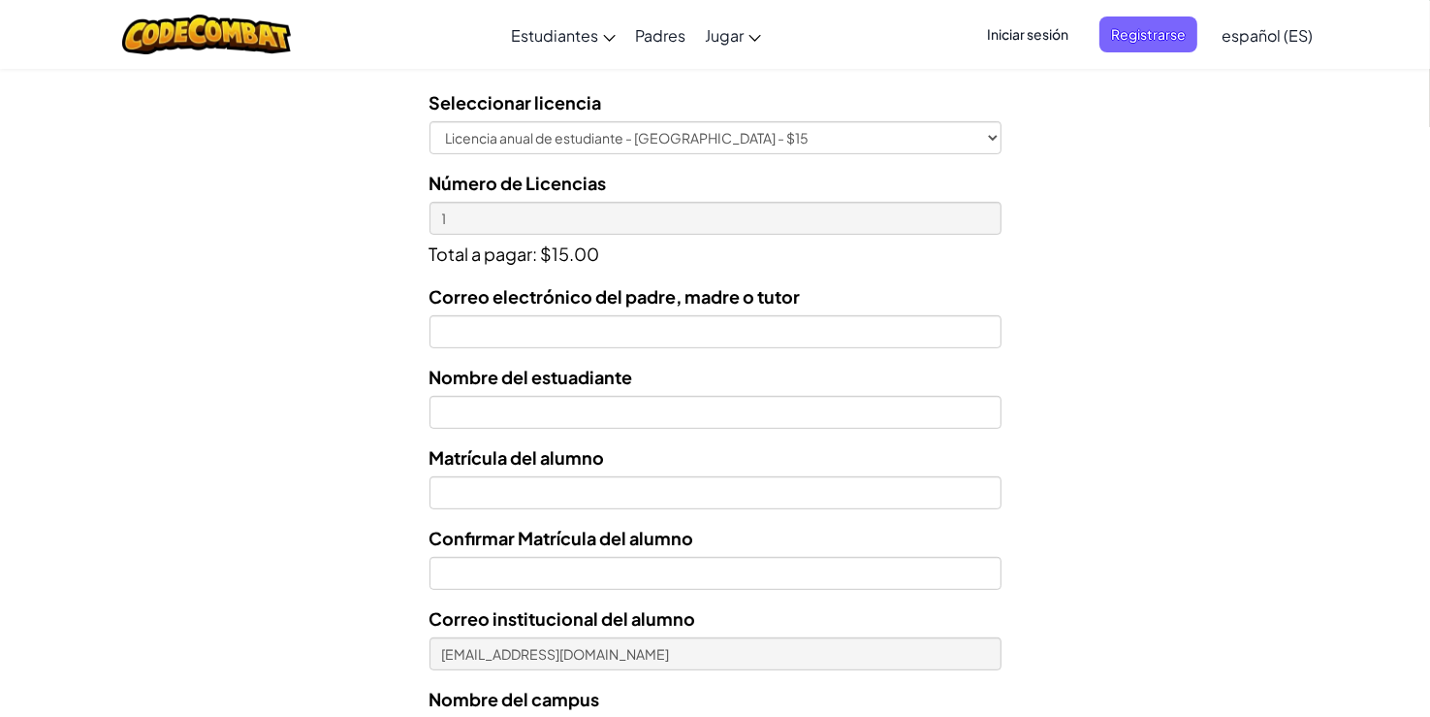
scroll to position [675, 0]
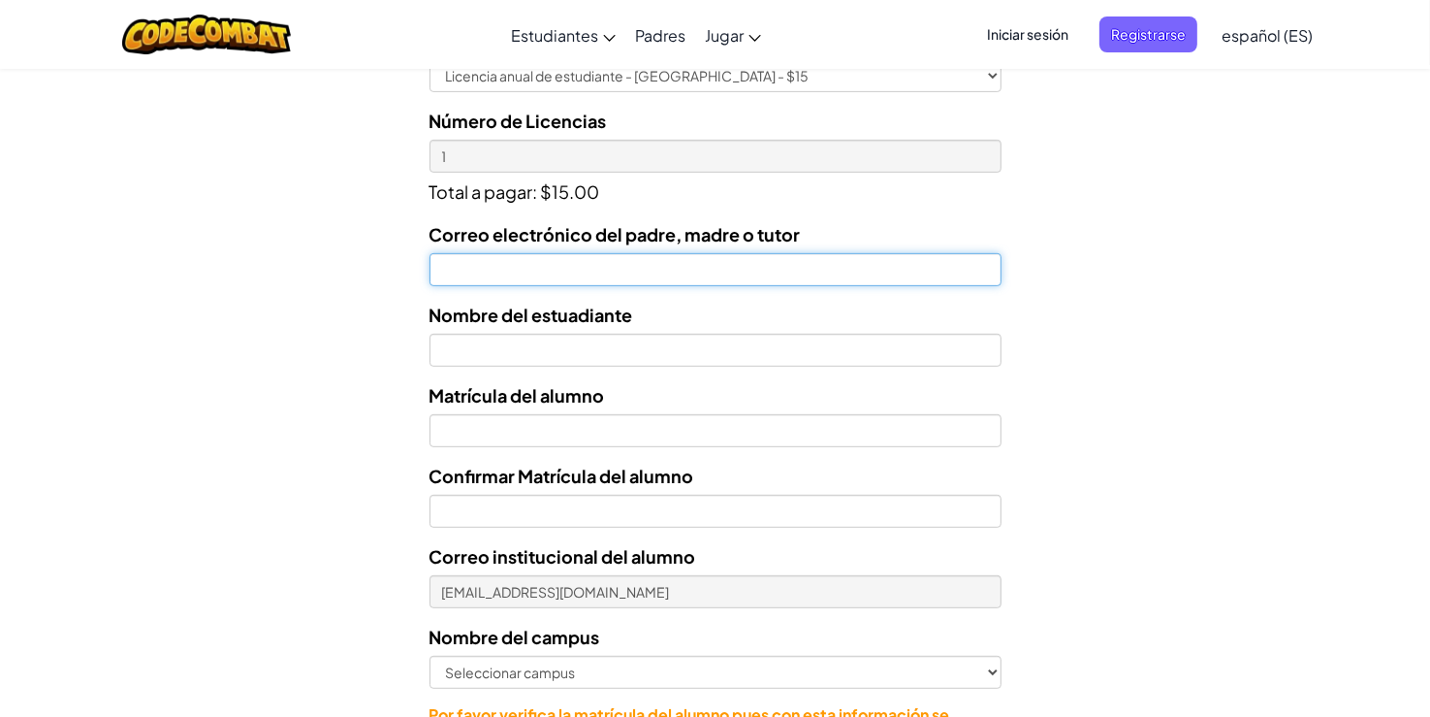
click at [572, 267] on input "Correo electrónico del padre, madre o tutor" at bounding box center [716, 269] width 572 height 33
type input "[EMAIL_ADDRESS][DOMAIN_NAME]"
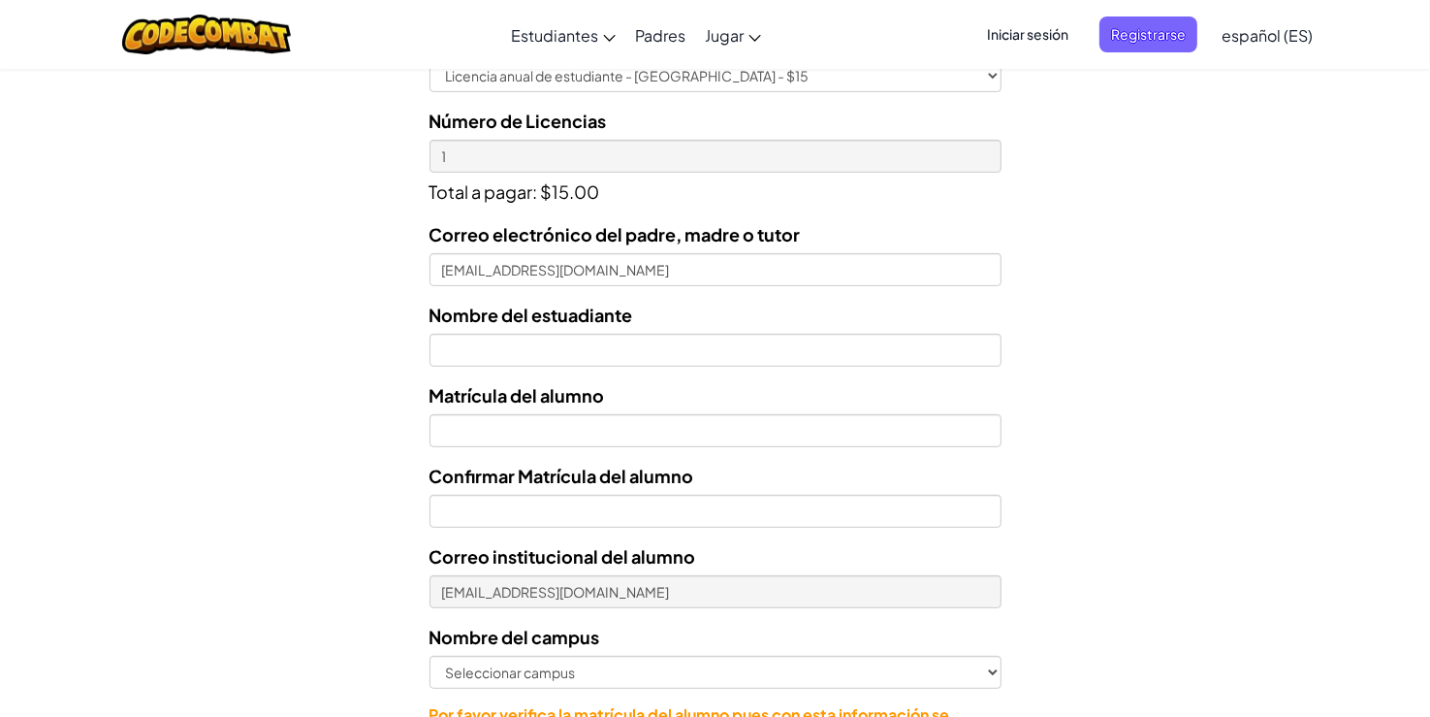
click at [574, 329] on div "Nombre del estuadiante" at bounding box center [716, 334] width 572 height 66
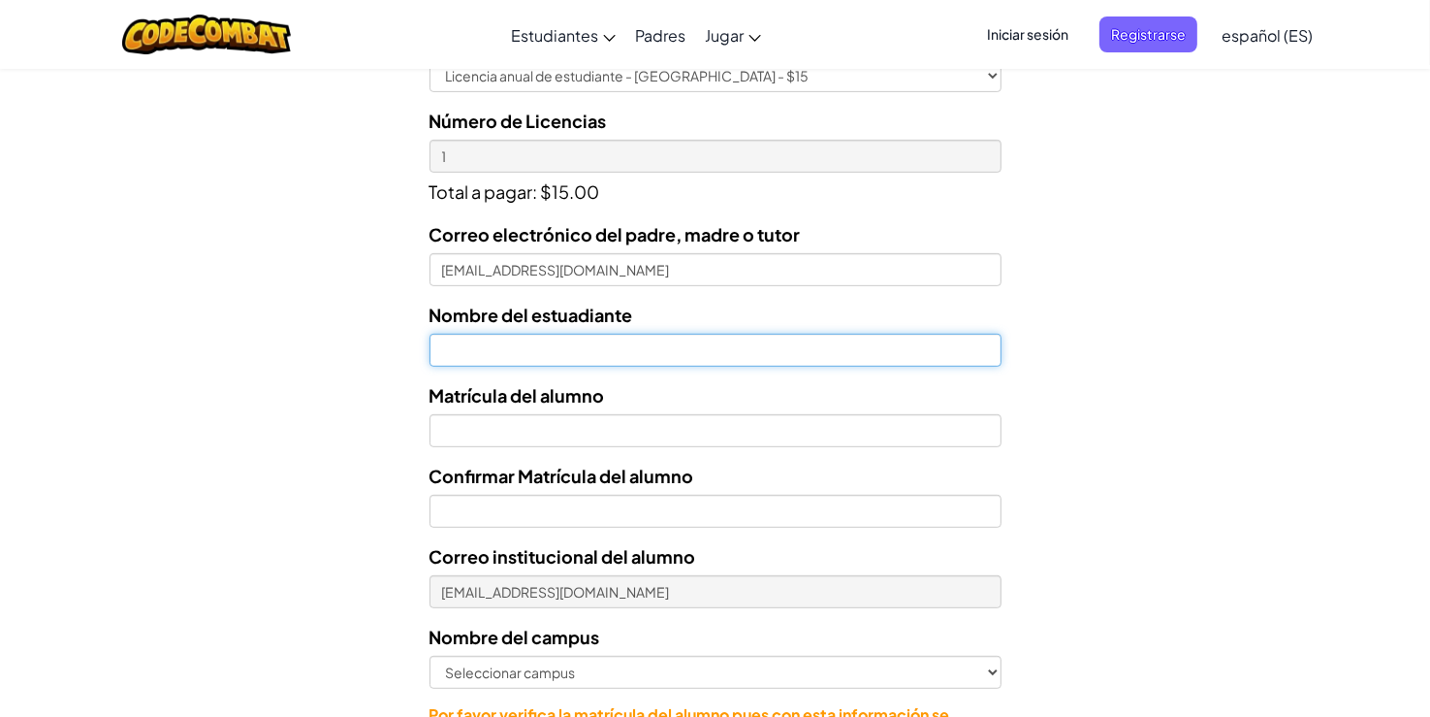
click at [571, 351] on input "text" at bounding box center [716, 350] width 572 height 33
type input "[PERSON_NAME] de la [PERSON_NAME]"
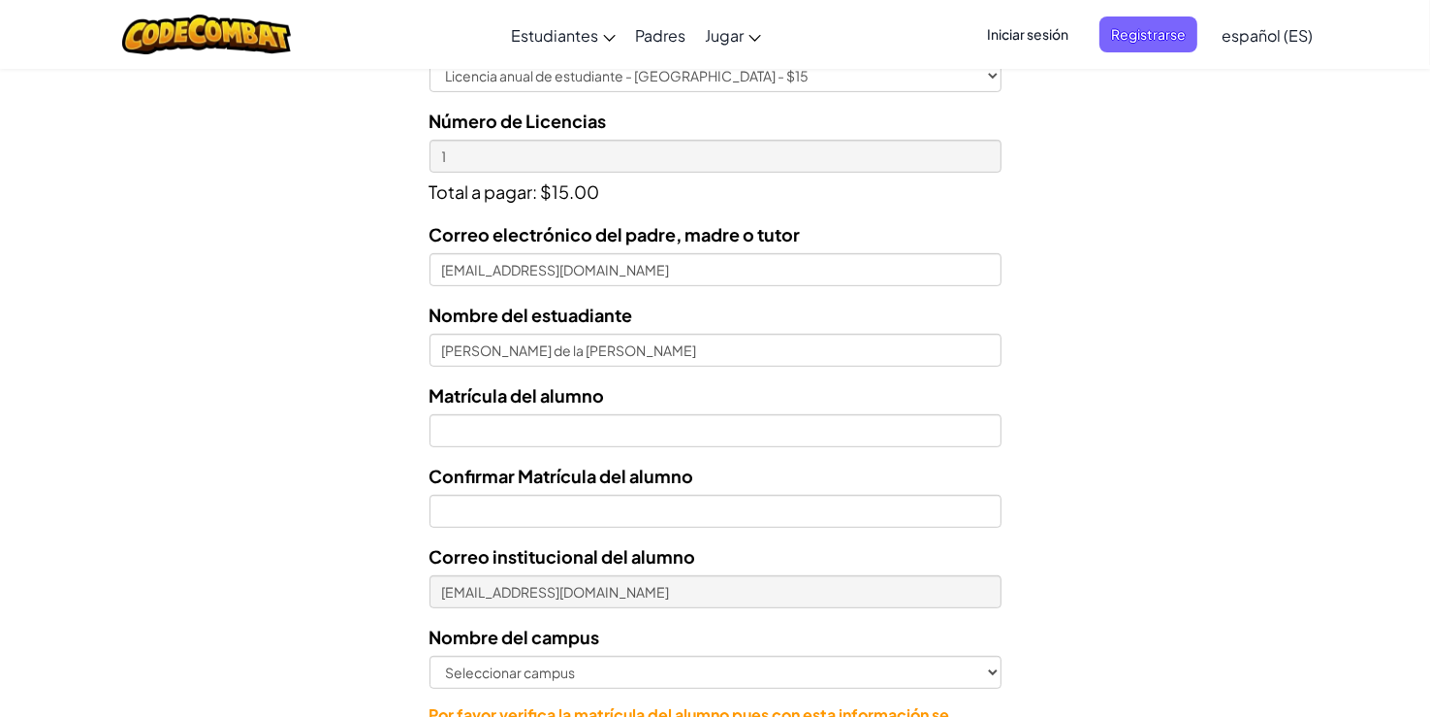
click at [545, 451] on div "Correo electrónico del padre, madre o tutor [EMAIL_ADDRESS][DOMAIN_NAME] Nombre…" at bounding box center [716, 484] width 572 height 529
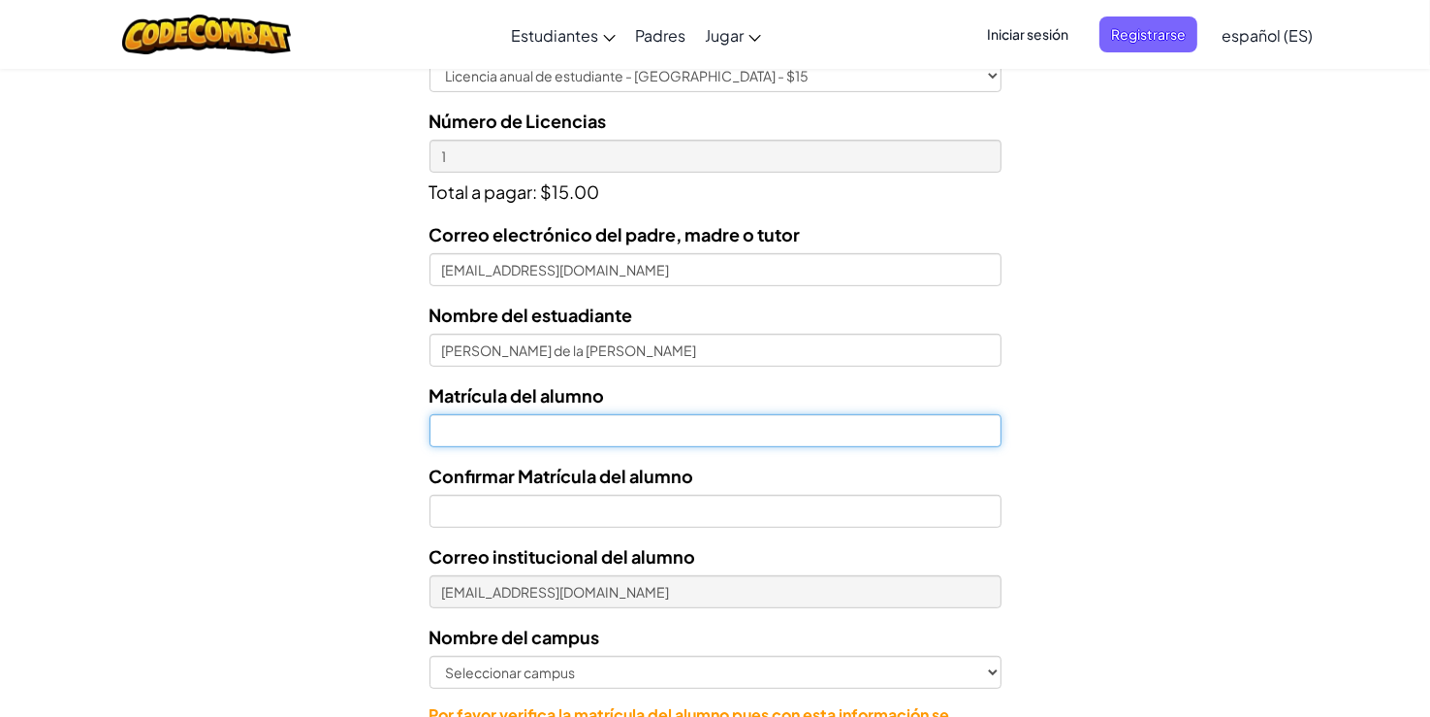
click at [552, 440] on input "Nombre del estuadiante" at bounding box center [716, 430] width 572 height 33
click at [436, 427] on input "7168700" at bounding box center [716, 430] width 572 height 33
click at [512, 431] on input "7168700" at bounding box center [716, 430] width 572 height 33
type input "7"
type input "T07168700"
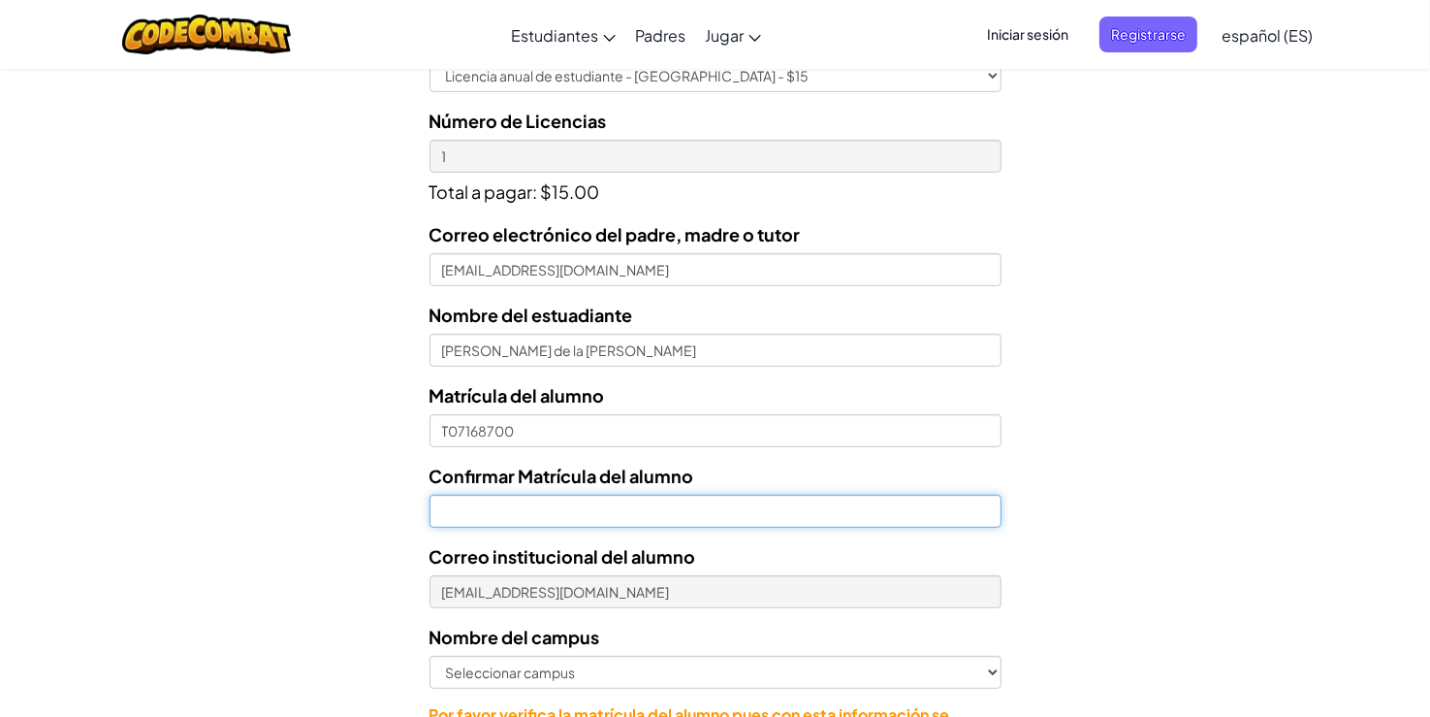
click at [497, 510] on input "Confirmar Matrícula del alumno" at bounding box center [716, 511] width 572 height 33
click at [438, 510] on input "7168700" at bounding box center [716, 511] width 572 height 33
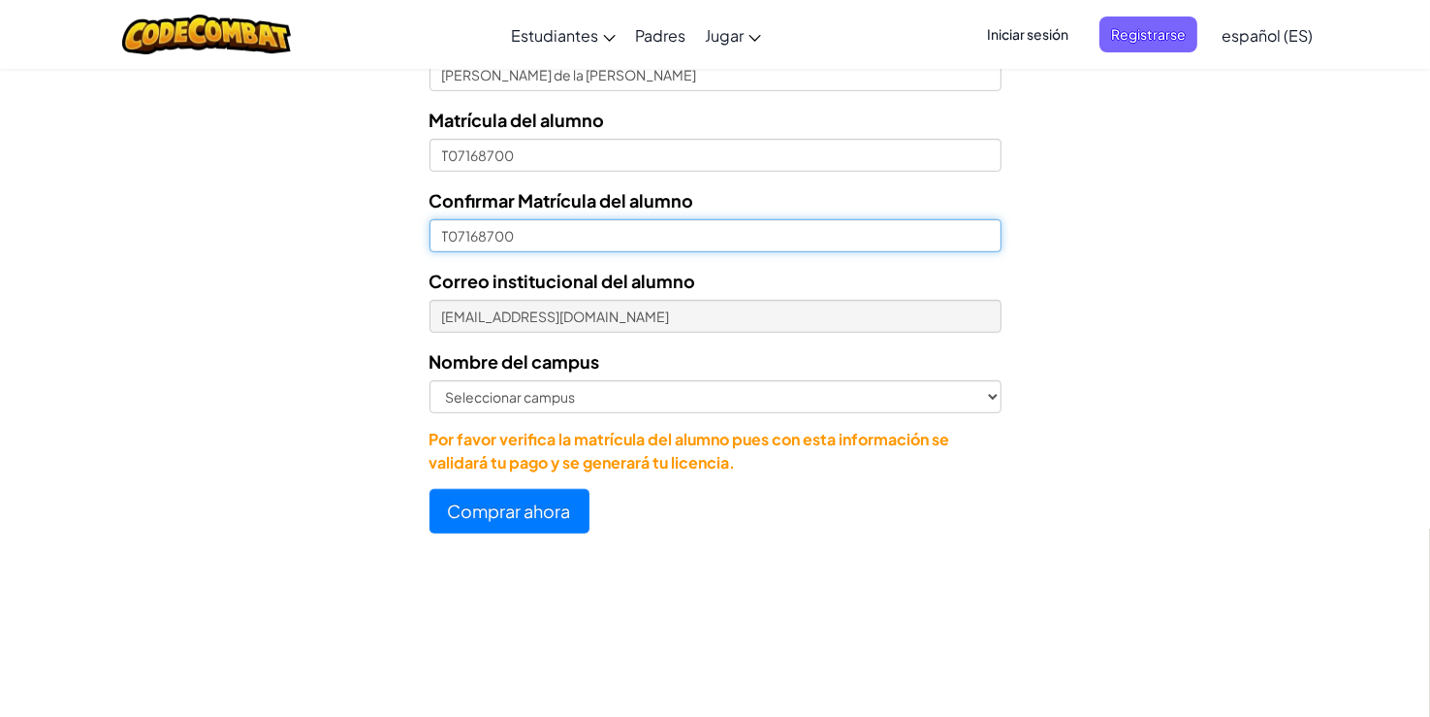
scroll to position [950, 0]
type input "T07168700"
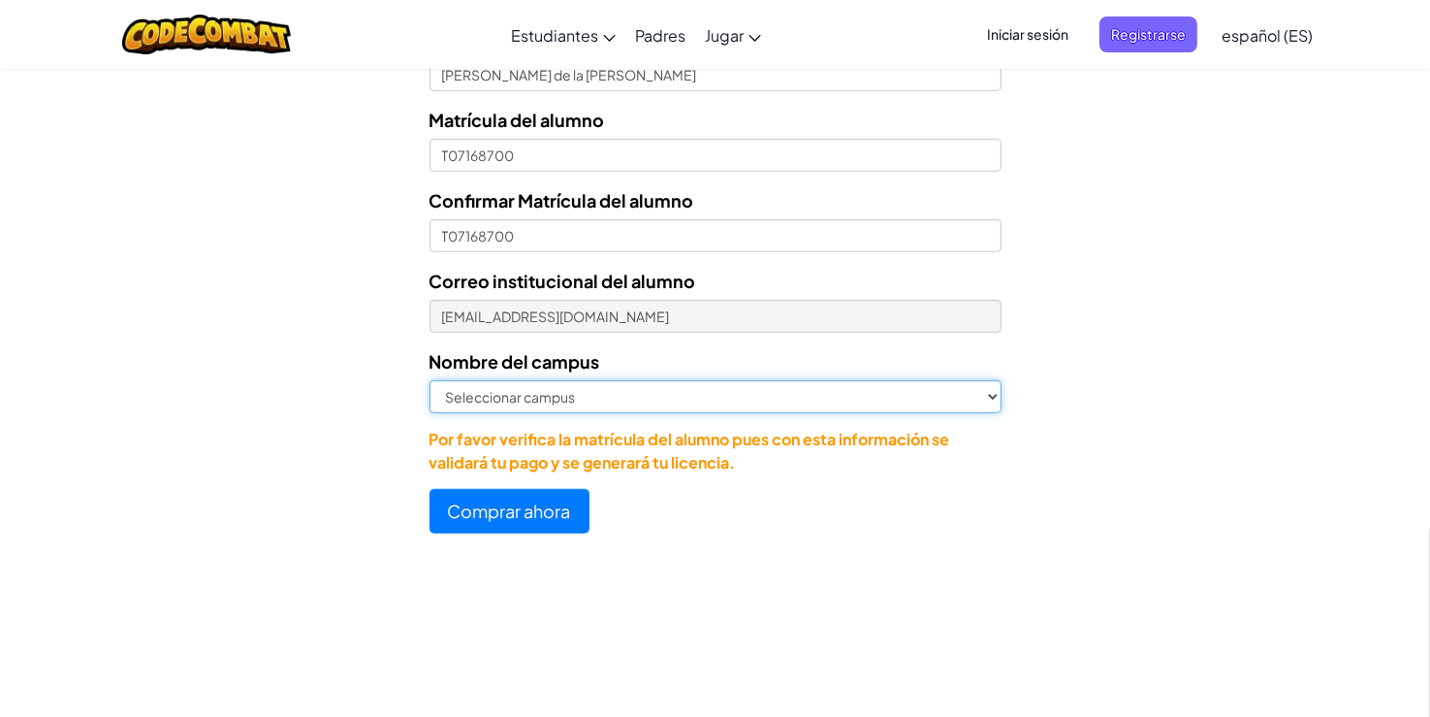
click at [585, 404] on select "Seleccionar campus [GEOGRAPHIC_DATA] Central [GEOGRAPHIC_DATA] [GEOGRAPHIC_DATA…" at bounding box center [716, 396] width 572 height 33
select select "[GEOGRAPHIC_DATA]"
click at [430, 380] on select "Seleccionar campus [GEOGRAPHIC_DATA] Central [GEOGRAPHIC_DATA] [GEOGRAPHIC_DATA…" at bounding box center [716, 396] width 572 height 33
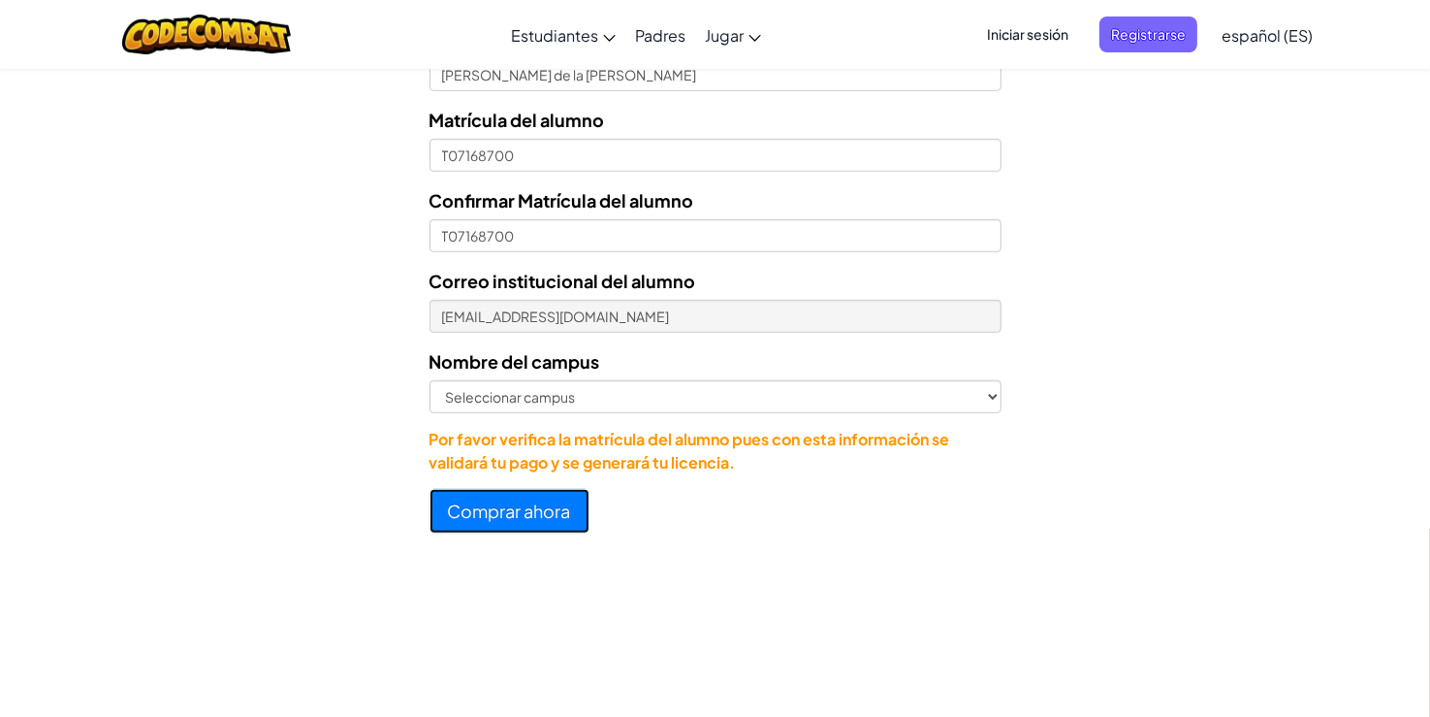
click at [512, 489] on button "Comprar ahora" at bounding box center [510, 511] width 160 height 45
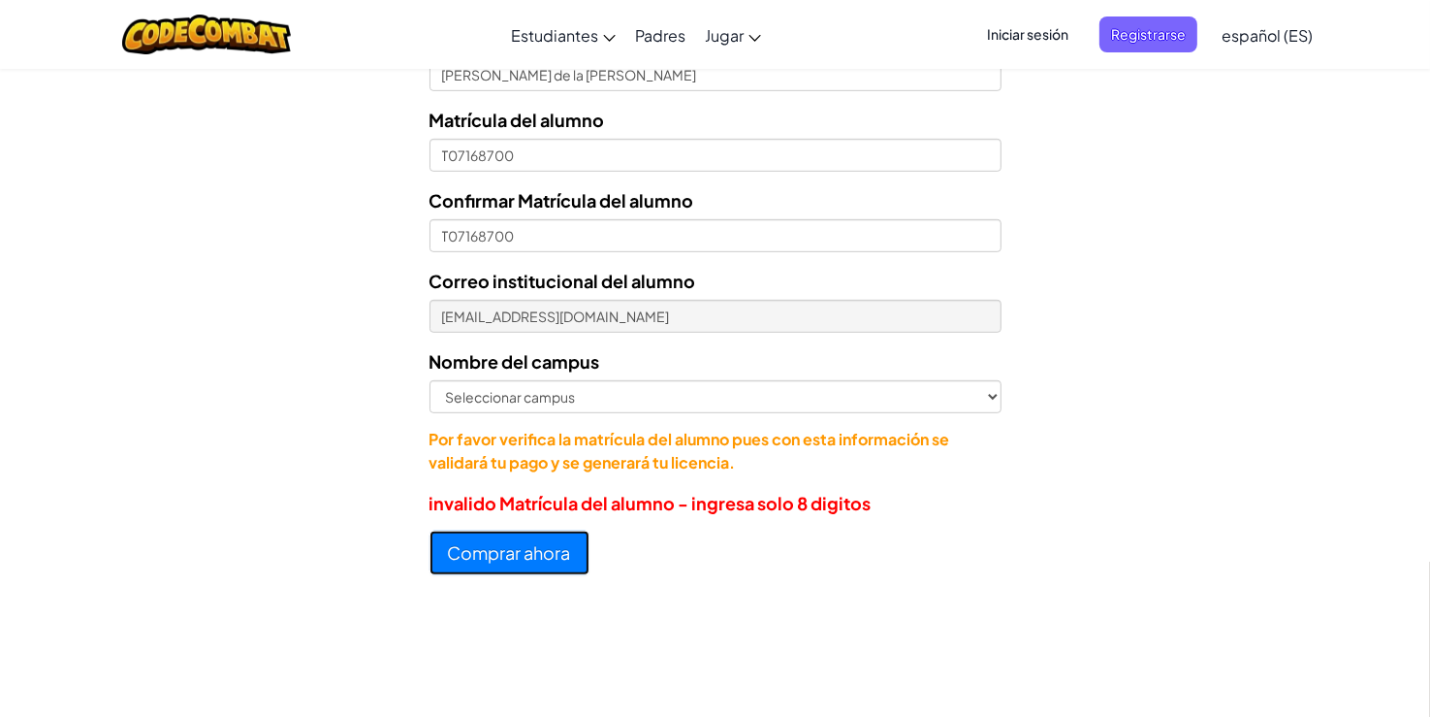
scroll to position [875, 0]
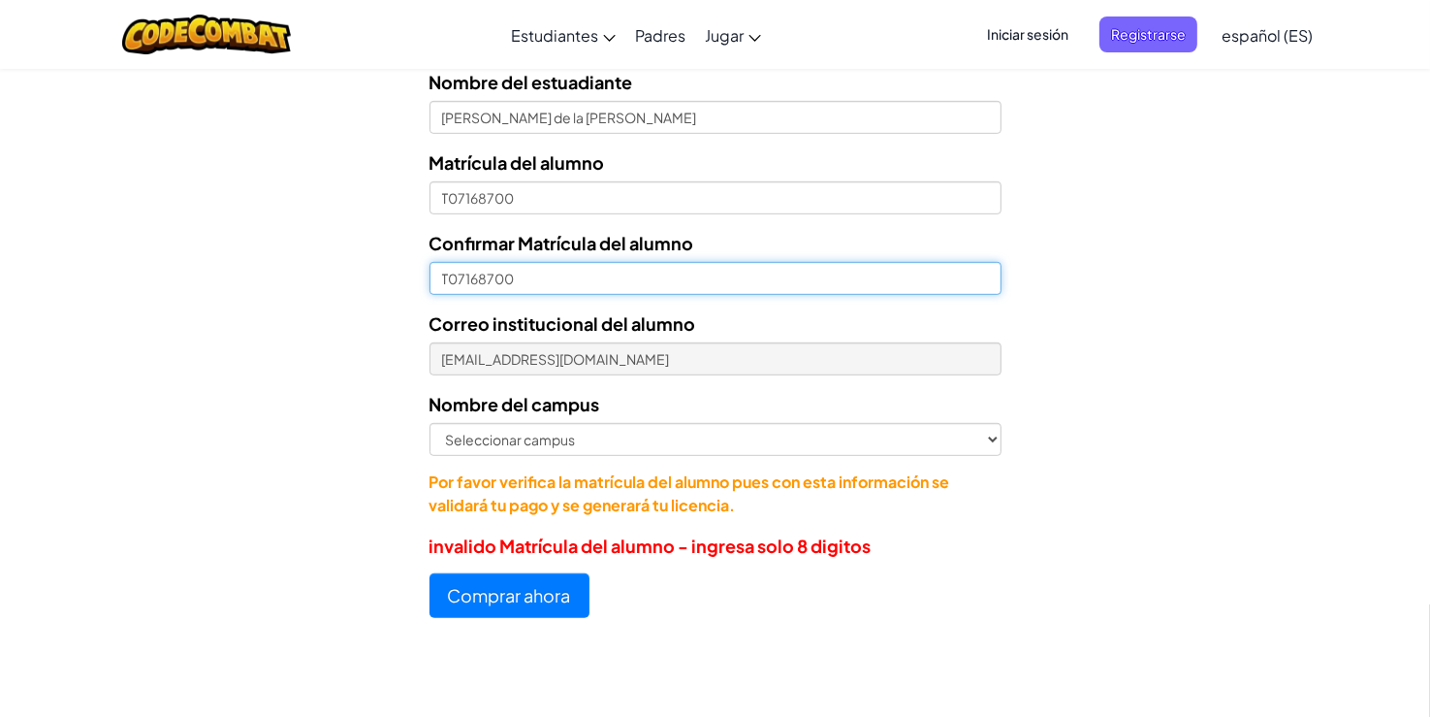
click at [446, 278] on input "T07168700" at bounding box center [716, 278] width 572 height 33
type input "07168700"
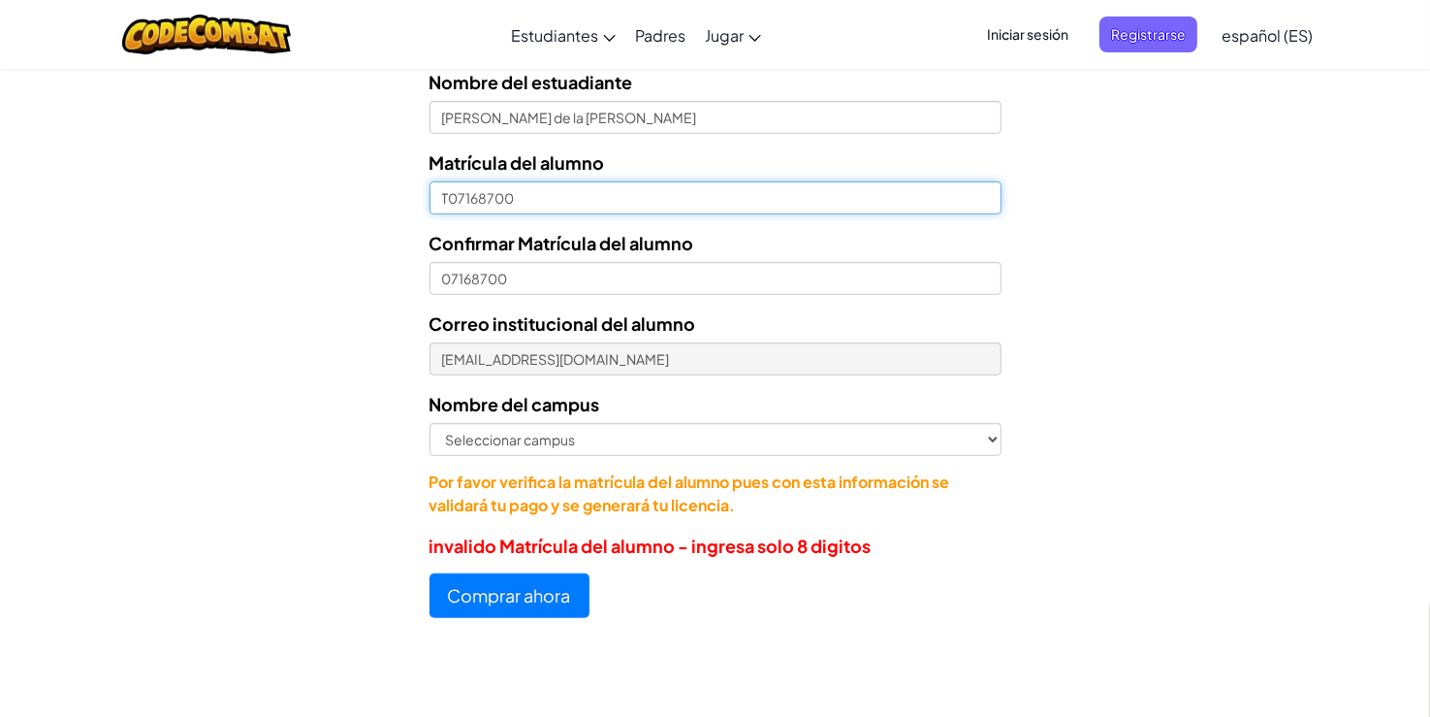
click at [450, 199] on input "T07168700" at bounding box center [716, 197] width 572 height 33
type input "07168700"
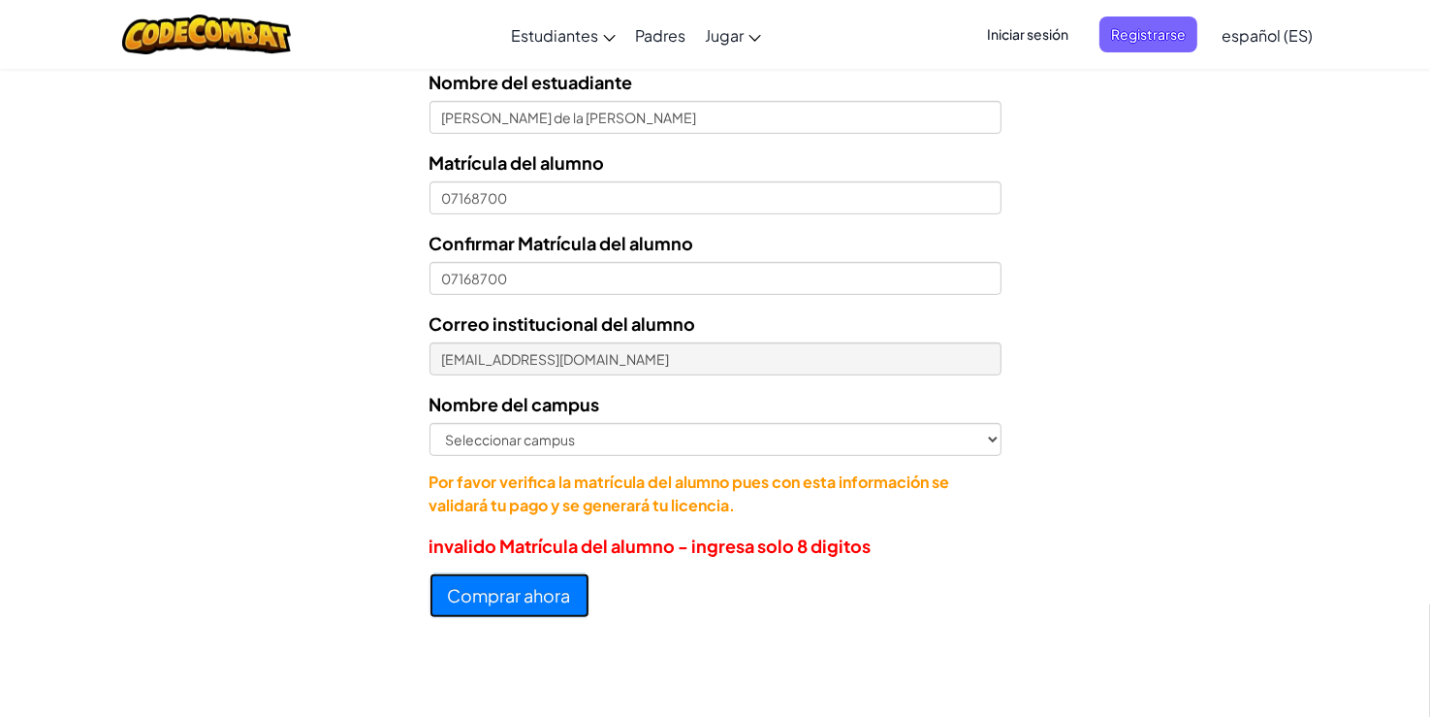
click at [485, 616] on button "Comprar ahora" at bounding box center [510, 595] width 160 height 45
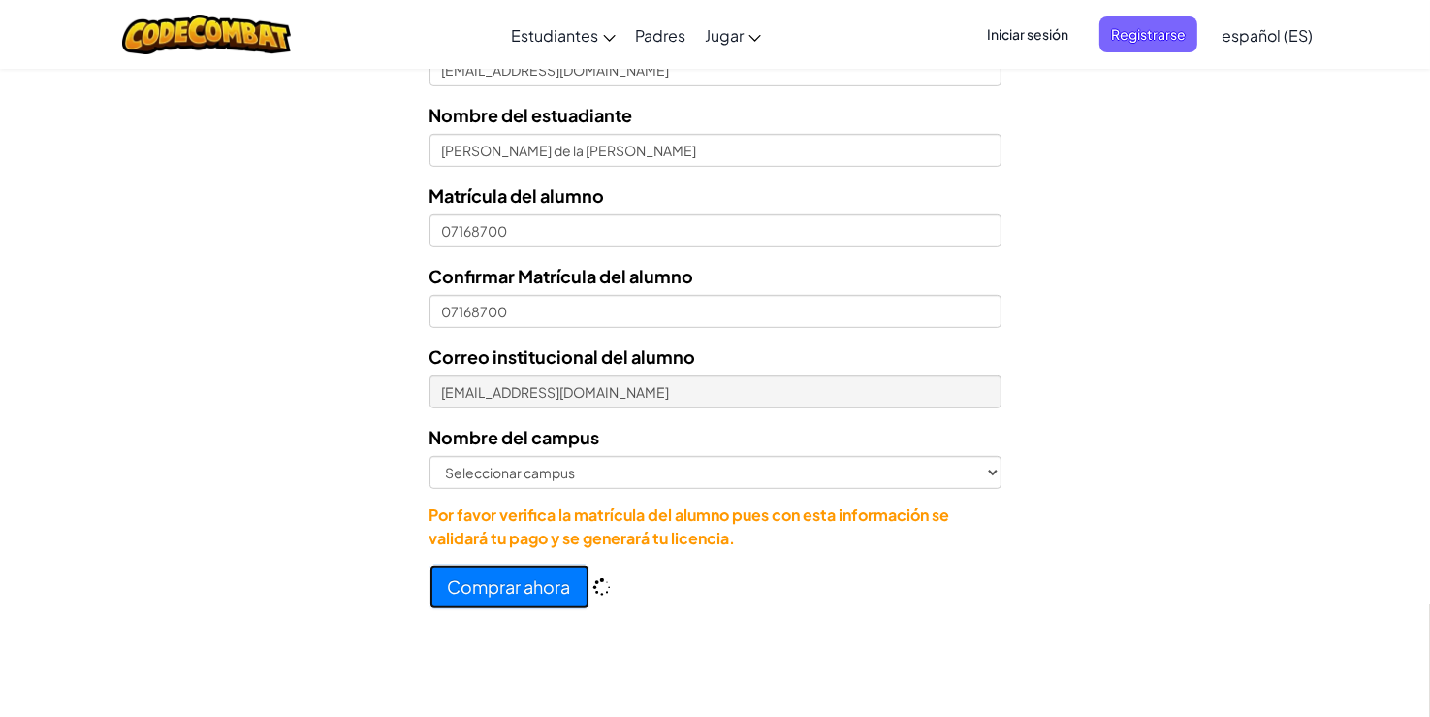
scroll to position [908, 0]
